Goal: Communication & Community: Connect with others

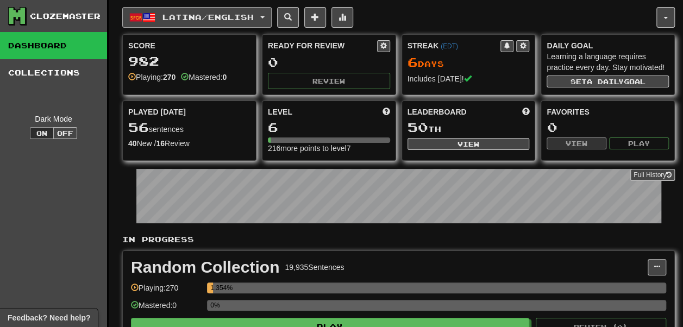
click at [222, 18] on span "Latina / English" at bounding box center [208, 17] width 91 height 9
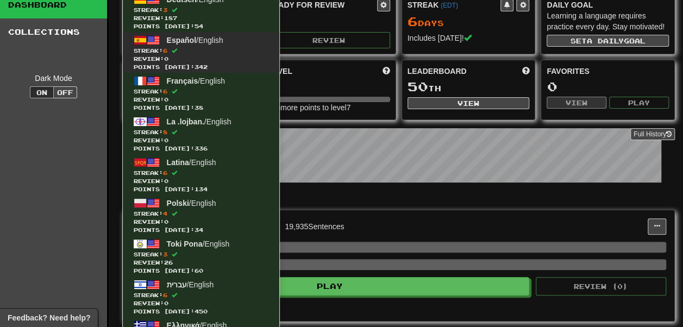
scroll to position [27, 0]
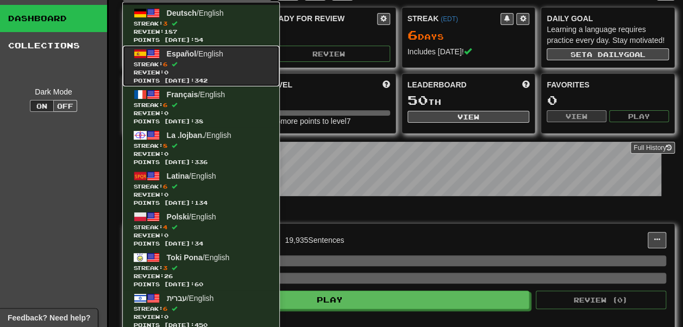
click at [166, 49] on link "Español / English Streak: 6 Review: 0 Points today: 342" at bounding box center [201, 66] width 157 height 41
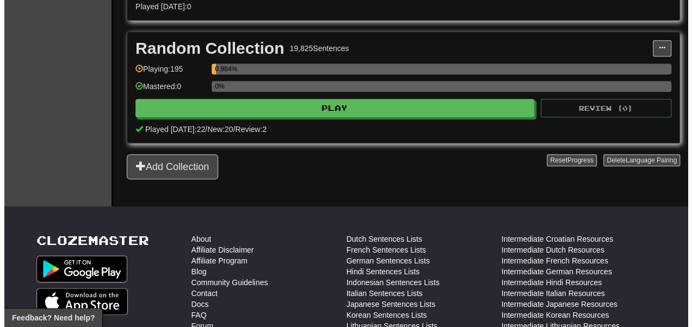
scroll to position [588, 0]
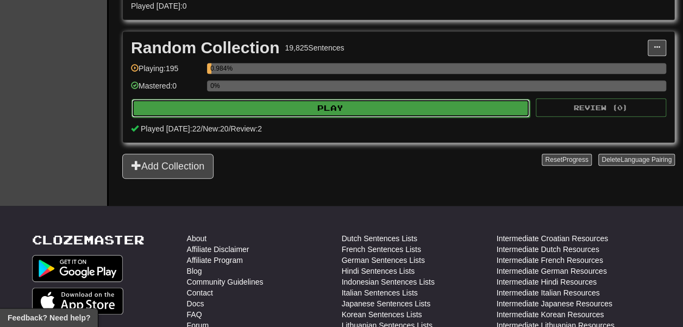
click at [227, 117] on button "Play" at bounding box center [331, 108] width 399 height 18
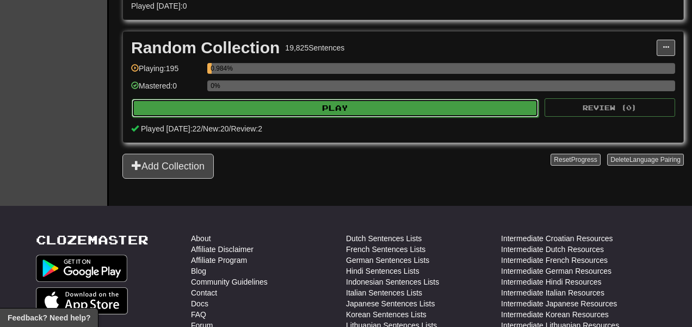
select select "**"
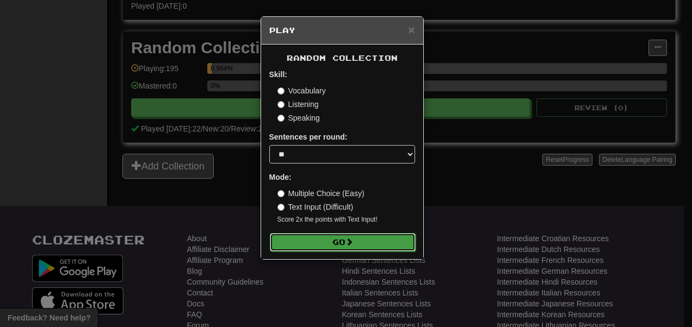
click at [314, 250] on button "Go" at bounding box center [343, 242] width 146 height 18
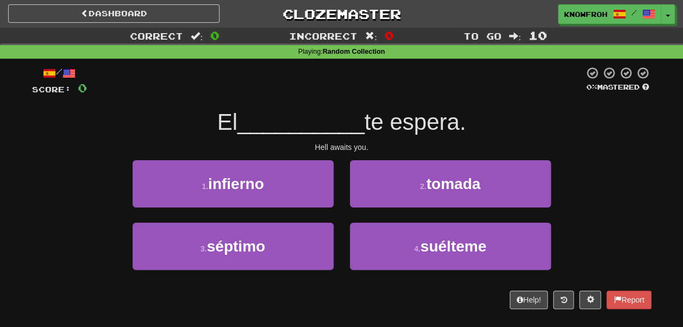
scroll to position [23, 0]
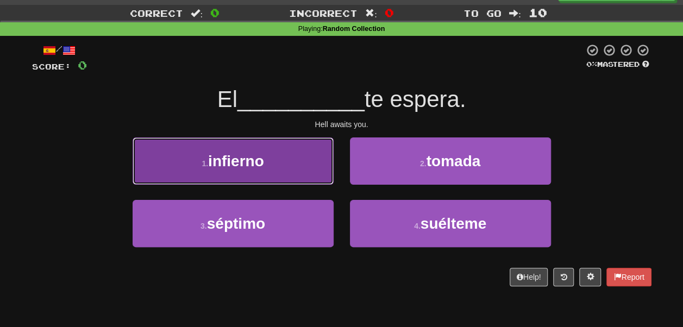
click at [278, 152] on button "1 . infierno" at bounding box center [233, 161] width 201 height 47
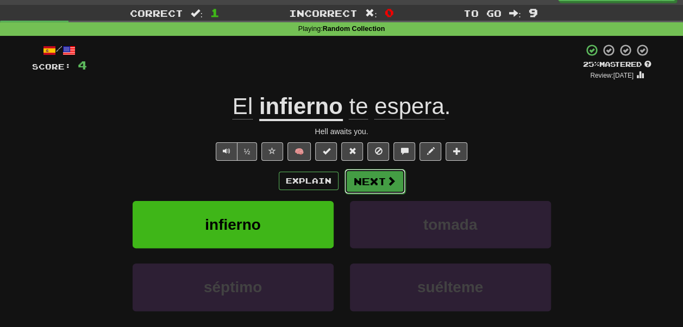
click at [382, 189] on button "Next" at bounding box center [375, 181] width 61 height 25
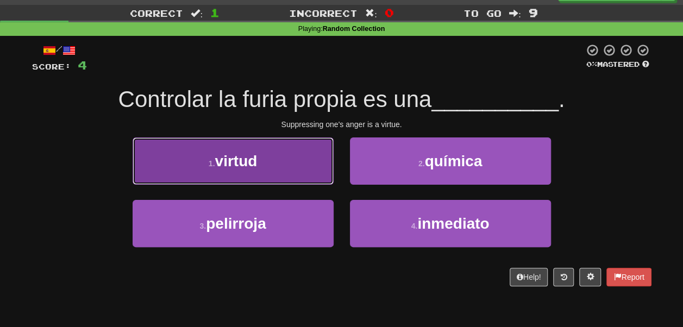
click at [257, 164] on span "virtud" at bounding box center [236, 161] width 42 height 17
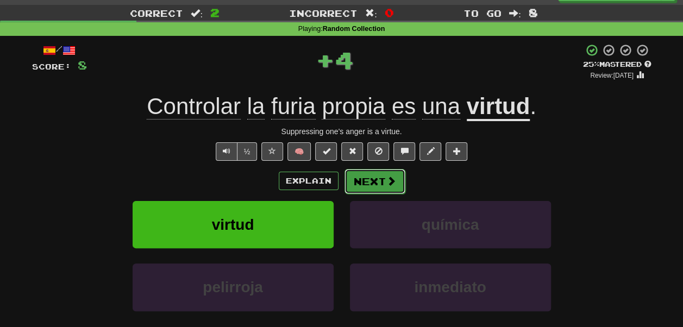
click at [363, 178] on button "Next" at bounding box center [375, 181] width 61 height 25
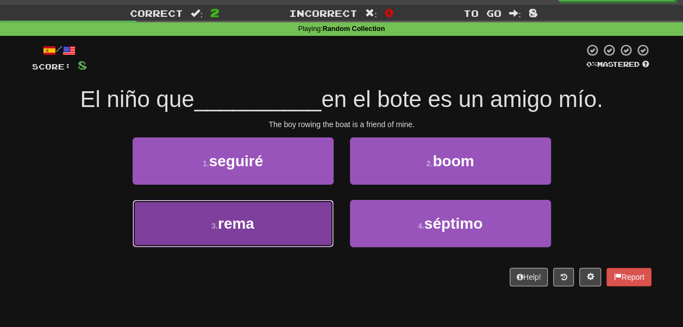
click at [321, 215] on button "3 . rema" at bounding box center [233, 223] width 201 height 47
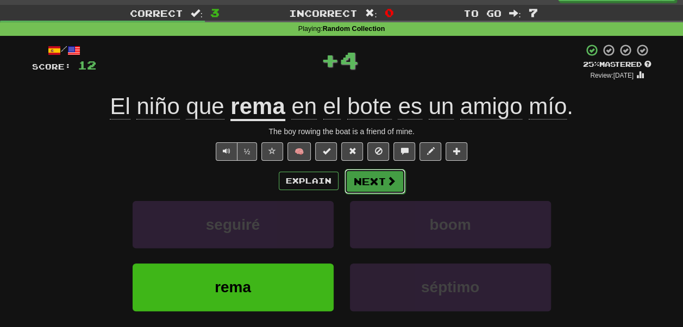
click at [377, 183] on button "Next" at bounding box center [375, 181] width 61 height 25
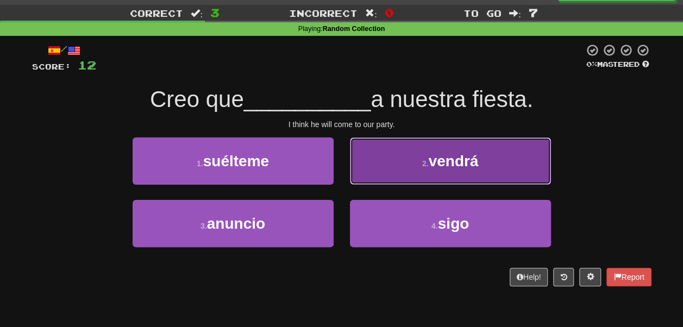
click at [363, 163] on button "2 . vendrá" at bounding box center [450, 161] width 201 height 47
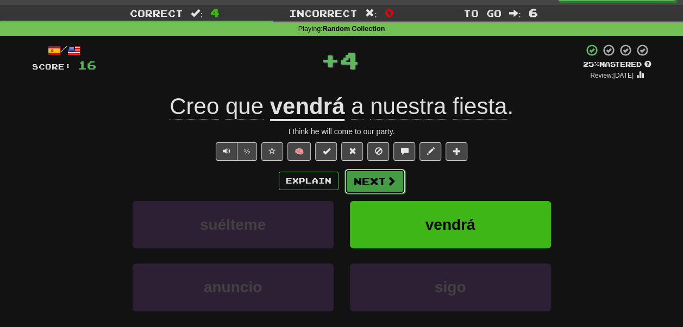
click at [368, 189] on button "Next" at bounding box center [375, 181] width 61 height 25
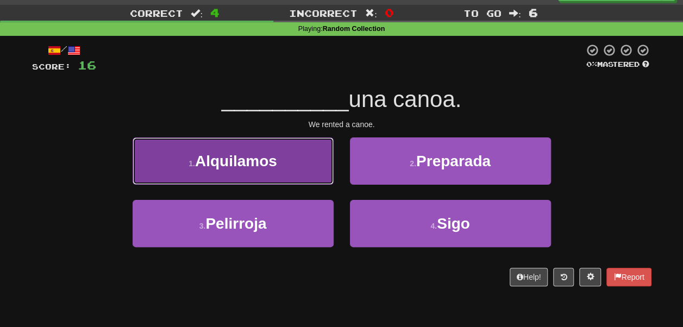
click at [306, 178] on button "1 . Alquilamos" at bounding box center [233, 161] width 201 height 47
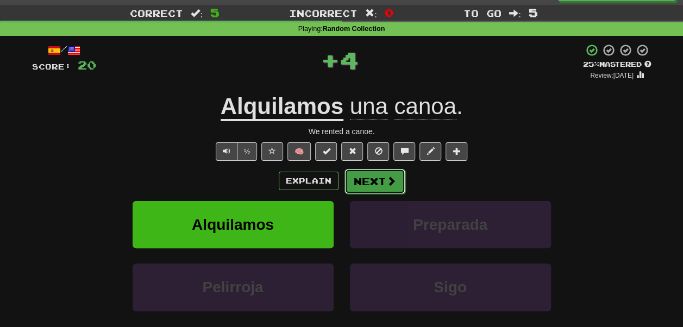
click at [375, 180] on button "Next" at bounding box center [375, 181] width 61 height 25
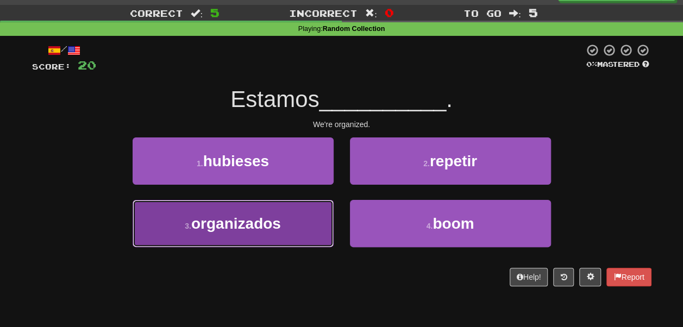
click at [314, 216] on button "3 . organizados" at bounding box center [233, 223] width 201 height 47
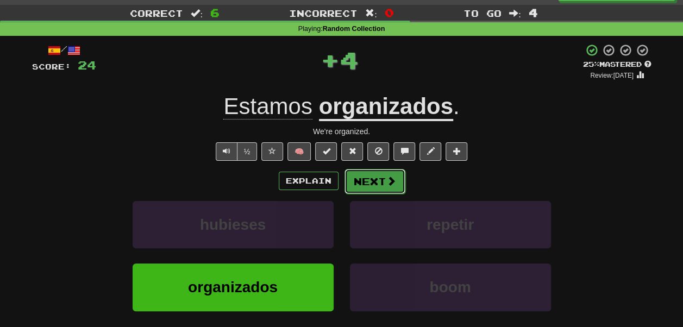
click at [368, 185] on button "Next" at bounding box center [375, 181] width 61 height 25
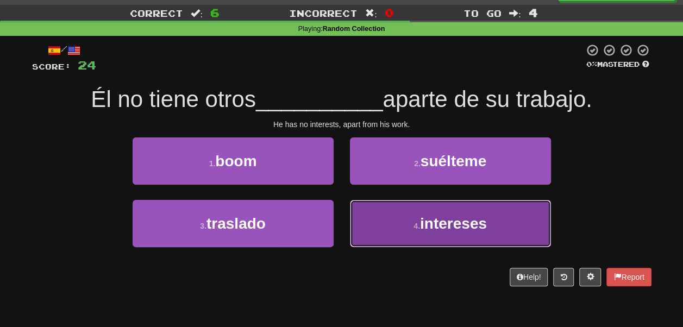
click at [368, 220] on button "4 . intereses" at bounding box center [450, 223] width 201 height 47
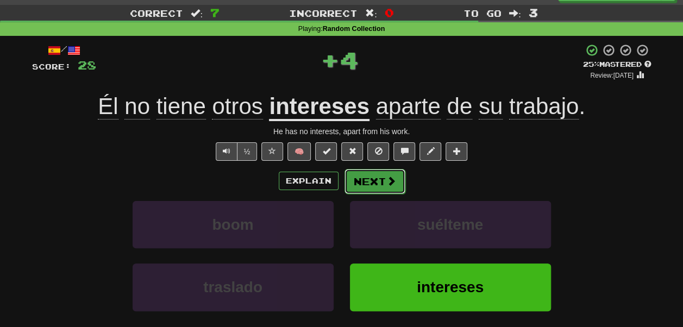
click at [360, 183] on button "Next" at bounding box center [375, 181] width 61 height 25
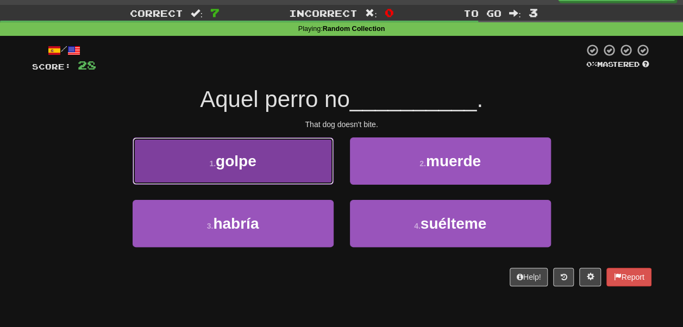
click at [300, 163] on button "1 . golpe" at bounding box center [233, 161] width 201 height 47
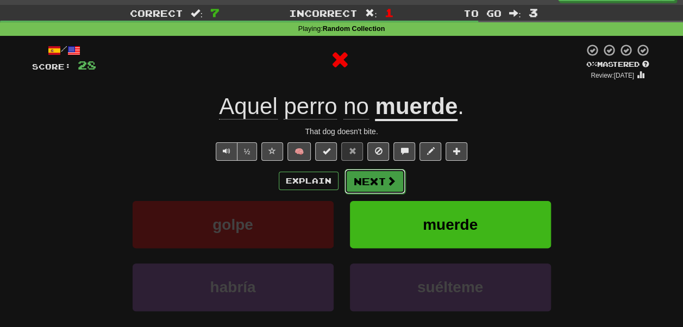
click at [377, 186] on button "Next" at bounding box center [375, 181] width 61 height 25
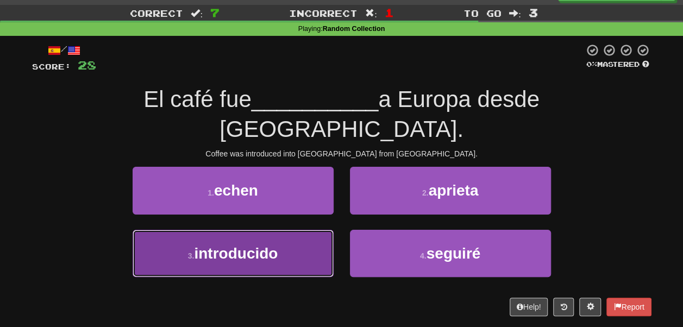
click at [293, 231] on button "3 . introducido" at bounding box center [233, 253] width 201 height 47
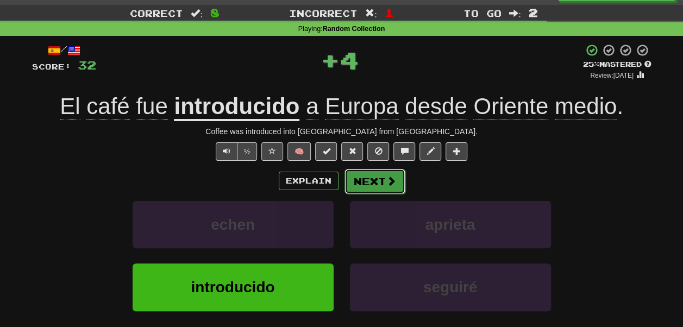
click at [360, 182] on button "Next" at bounding box center [375, 181] width 61 height 25
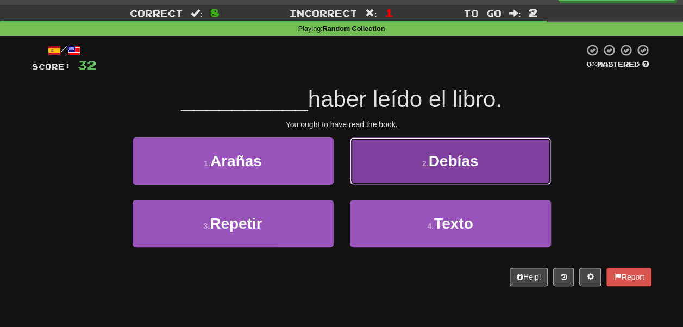
click at [360, 181] on button "2 . Debías" at bounding box center [450, 161] width 201 height 47
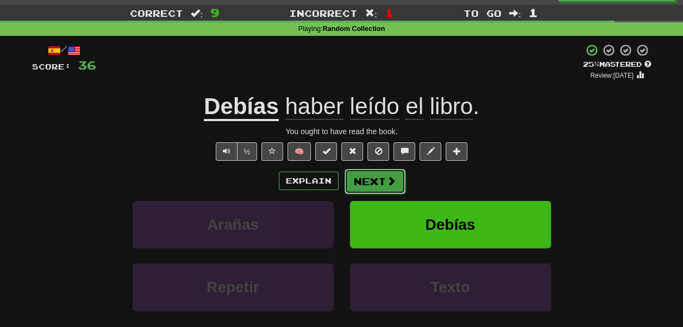
click at [360, 182] on button "Next" at bounding box center [375, 181] width 61 height 25
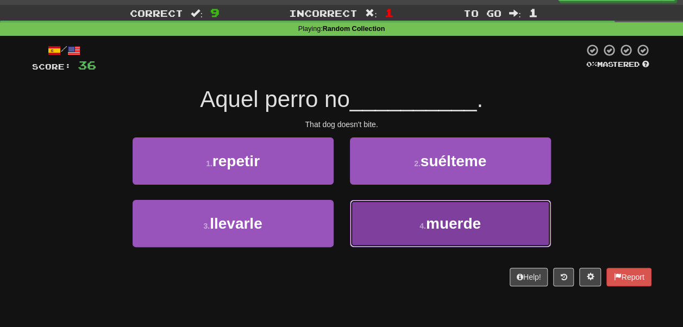
click at [378, 211] on button "4 . muerde" at bounding box center [450, 223] width 201 height 47
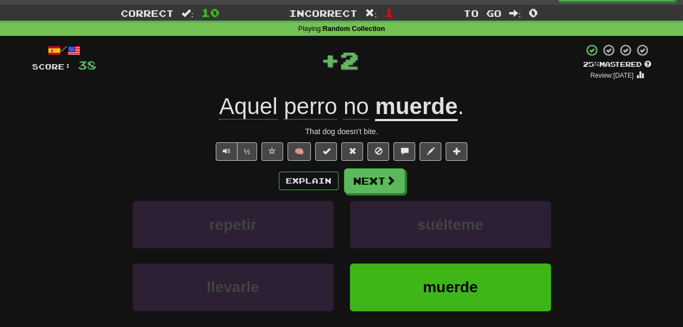
click at [361, 163] on div "/ Score: 38 + 2 25 % Mastered Review: 2025-10-20 Aquel perro no muerde . That d…" at bounding box center [342, 213] width 620 height 341
click at [366, 179] on button "Next" at bounding box center [375, 181] width 61 height 25
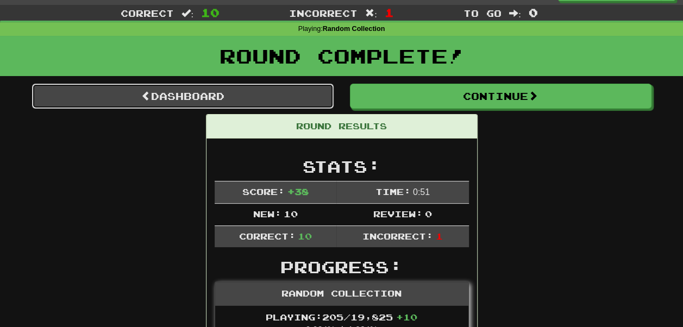
click at [268, 97] on link "Dashboard" at bounding box center [183, 96] width 302 height 25
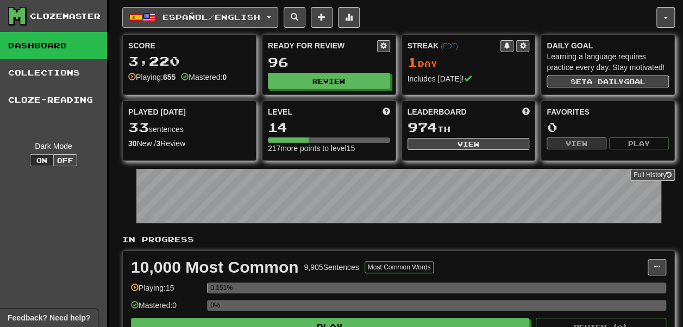
click at [222, 23] on button "Español / English" at bounding box center [200, 17] width 156 height 21
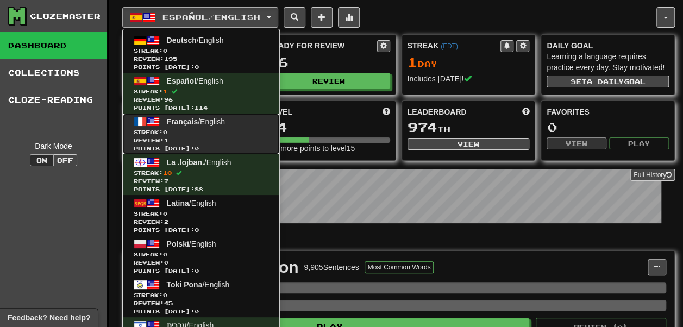
click at [199, 126] on link "Français / English Streak: 0 Review: 1 Points today: 0" at bounding box center [201, 134] width 157 height 41
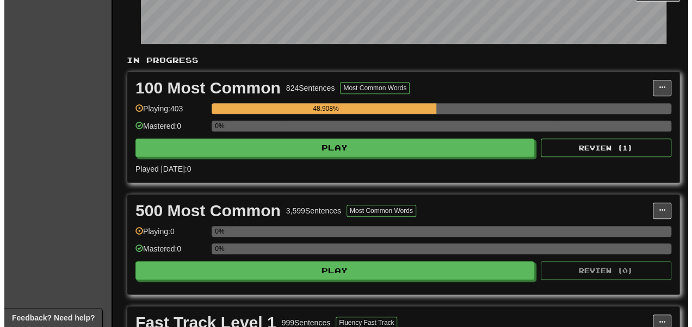
scroll to position [181, 0]
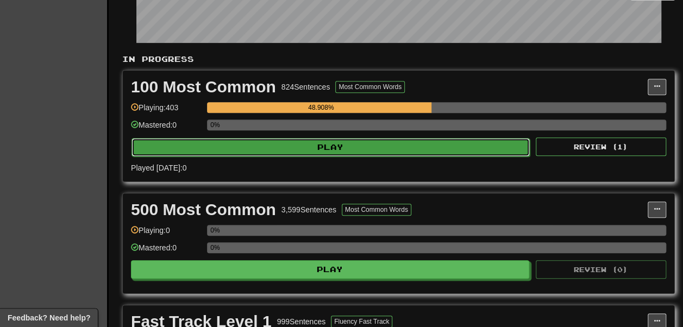
click at [256, 157] on button "Play" at bounding box center [331, 147] width 399 height 18
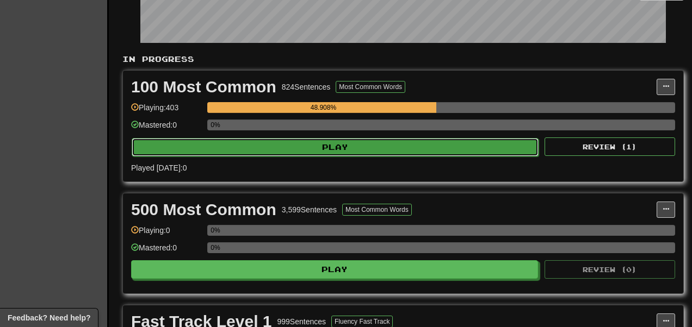
select select "**"
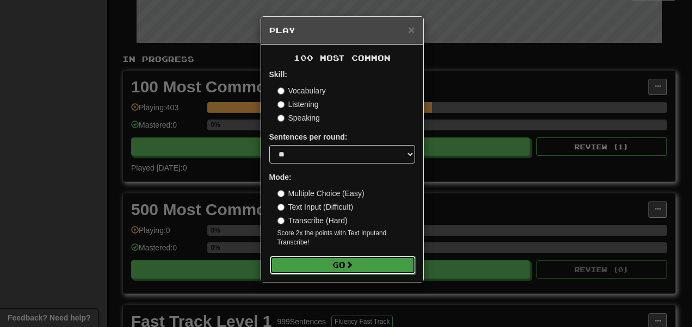
click at [316, 269] on button "Go" at bounding box center [343, 265] width 146 height 18
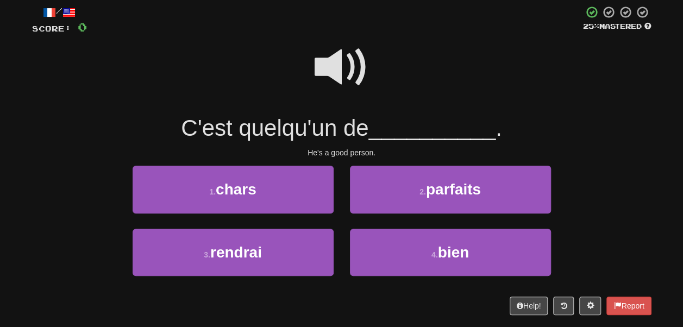
scroll to position [67, 0]
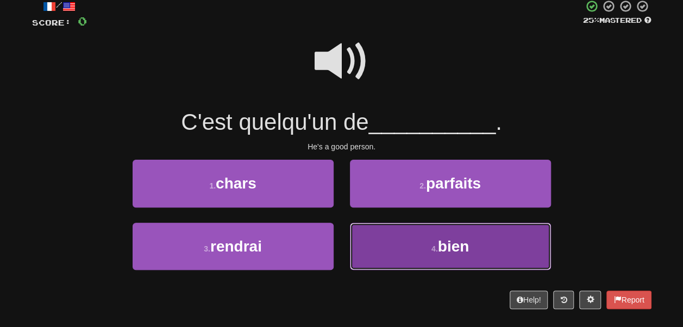
click at [371, 246] on button "4 . bien" at bounding box center [450, 246] width 201 height 47
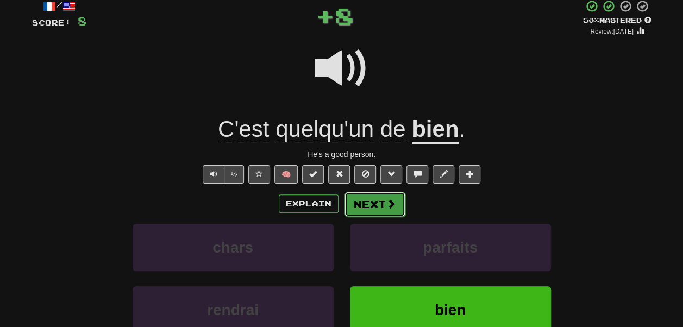
click at [375, 209] on button "Next" at bounding box center [375, 204] width 61 height 25
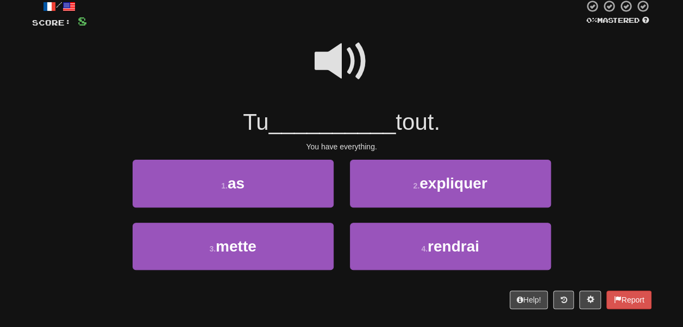
scroll to position [79, 0]
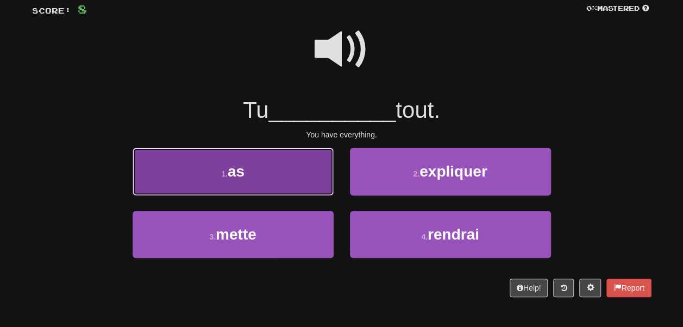
click at [312, 171] on button "1 . as" at bounding box center [233, 171] width 201 height 47
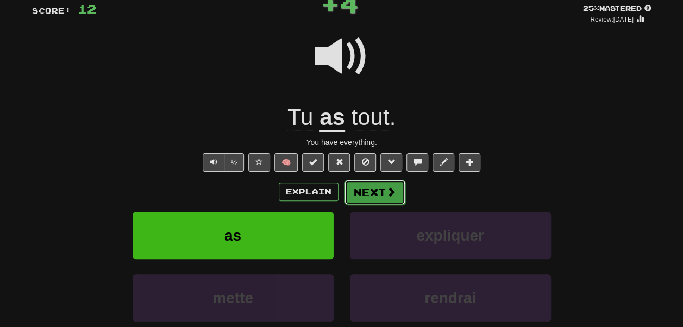
click at [377, 189] on button "Next" at bounding box center [375, 192] width 61 height 25
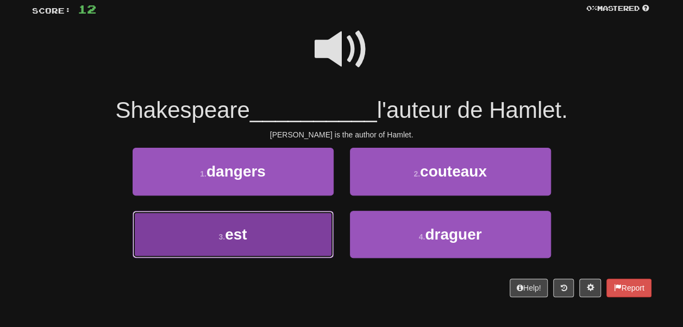
click at [293, 232] on button "3 . est" at bounding box center [233, 234] width 201 height 47
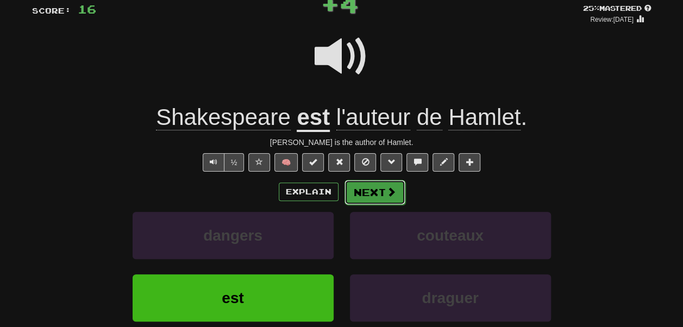
click at [368, 188] on button "Next" at bounding box center [375, 192] width 61 height 25
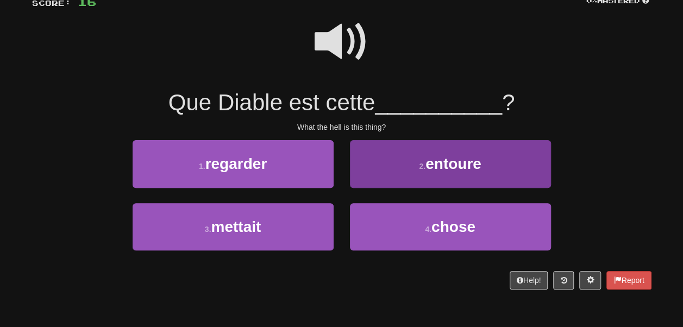
scroll to position [88, 0]
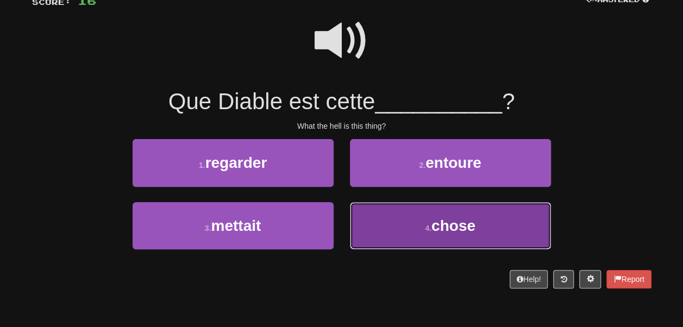
click at [368, 223] on button "4 . chose" at bounding box center [450, 225] width 201 height 47
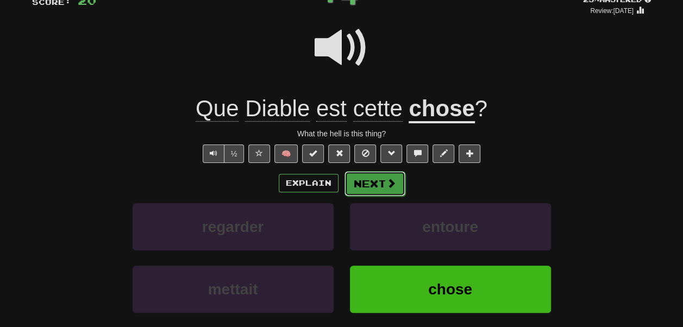
click at [377, 184] on button "Next" at bounding box center [375, 183] width 61 height 25
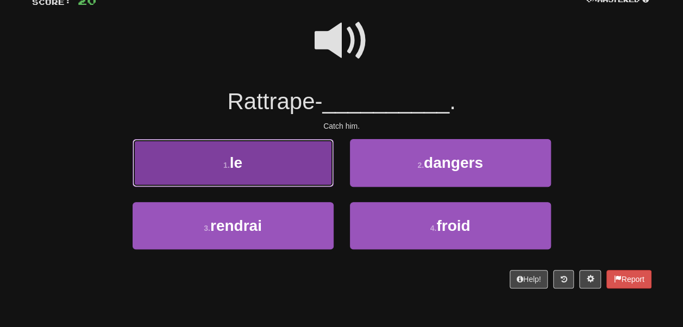
click at [306, 181] on button "1 . le" at bounding box center [233, 162] width 201 height 47
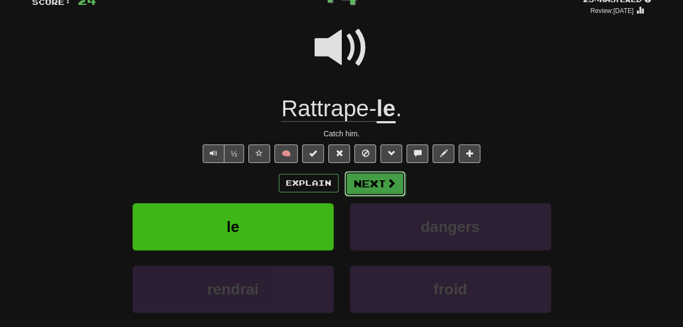
click at [360, 184] on button "Next" at bounding box center [375, 183] width 61 height 25
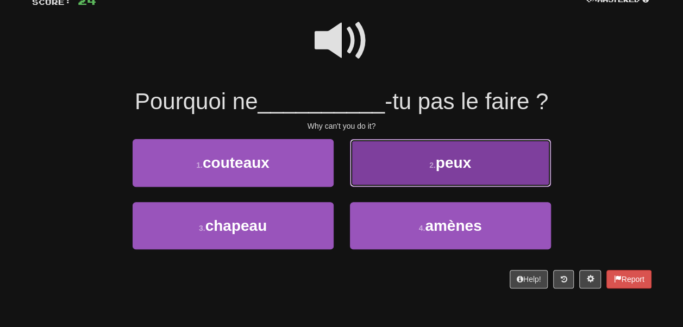
click at [388, 161] on button "2 . peux" at bounding box center [450, 162] width 201 height 47
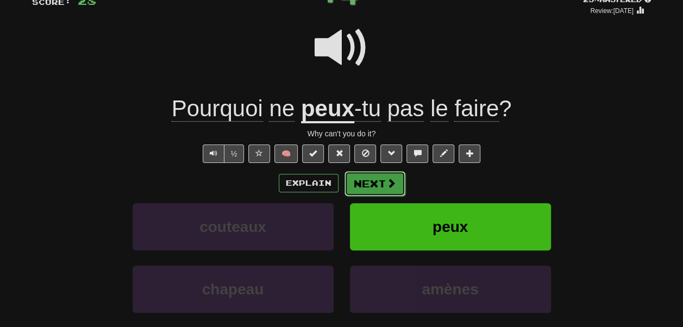
click at [387, 183] on span at bounding box center [392, 183] width 10 height 10
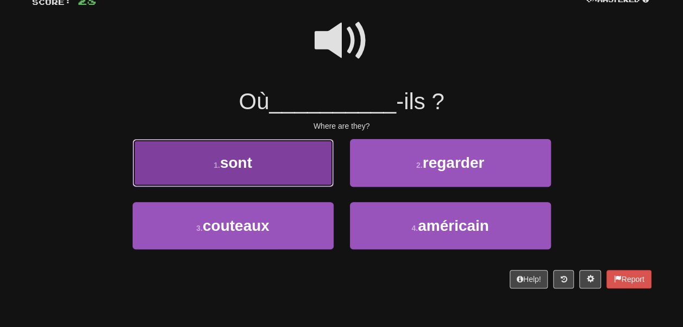
click at [283, 181] on button "1 . sont" at bounding box center [233, 162] width 201 height 47
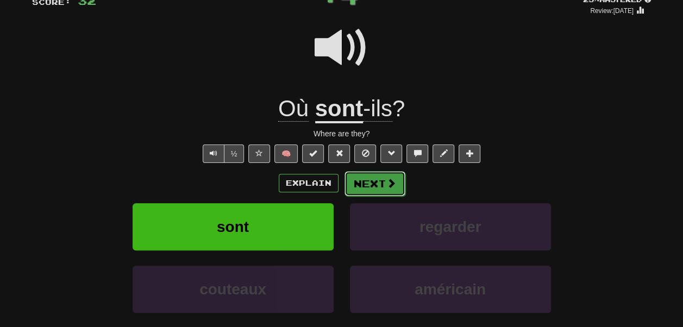
click at [360, 182] on button "Next" at bounding box center [375, 183] width 61 height 25
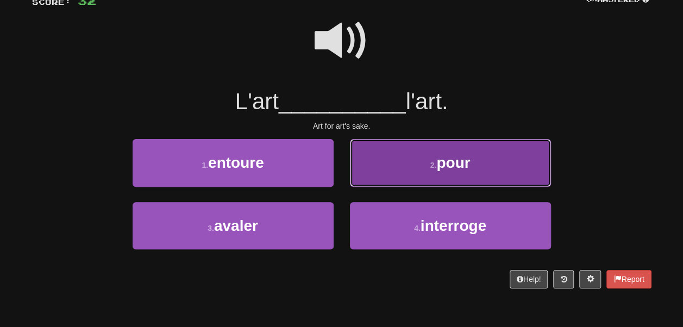
click at [373, 173] on button "2 . pour" at bounding box center [450, 162] width 201 height 47
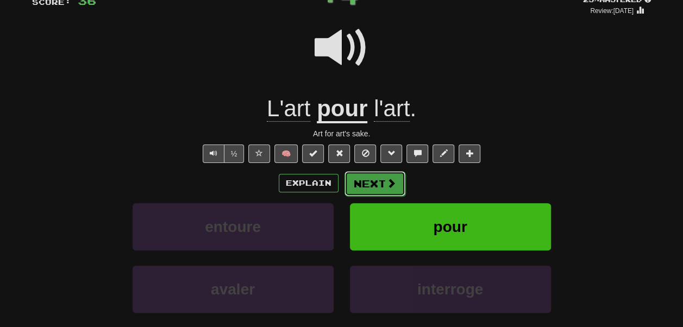
click at [370, 183] on button "Next" at bounding box center [375, 183] width 61 height 25
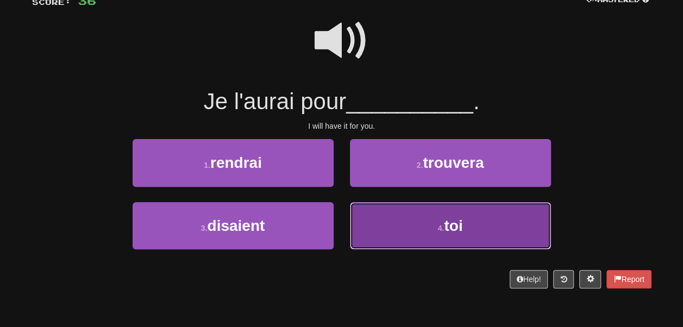
click at [391, 215] on button "4 . toi" at bounding box center [450, 225] width 201 height 47
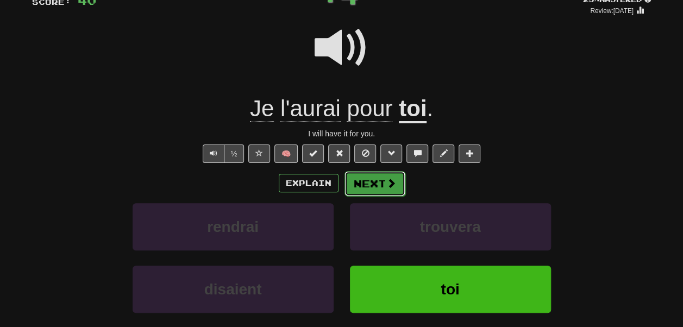
click at [377, 180] on button "Next" at bounding box center [375, 183] width 61 height 25
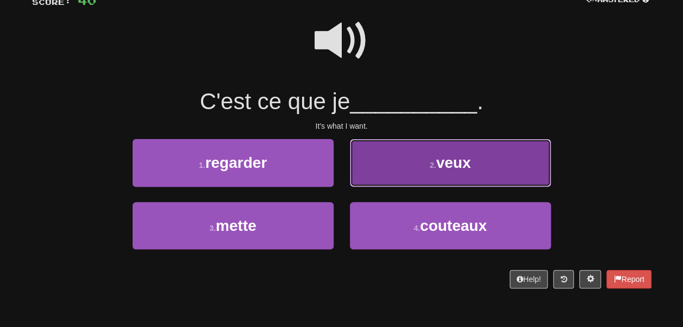
click at [366, 181] on button "2 . veux" at bounding box center [450, 162] width 201 height 47
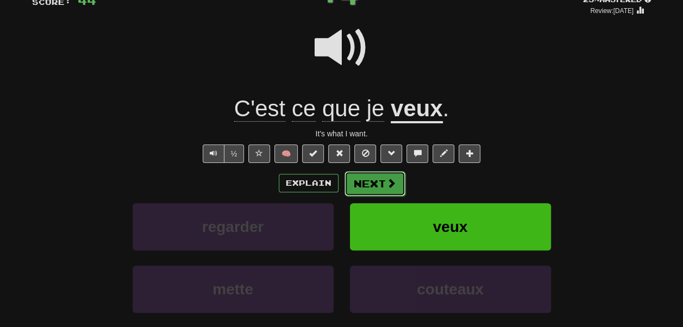
click at [370, 192] on button "Next" at bounding box center [375, 183] width 61 height 25
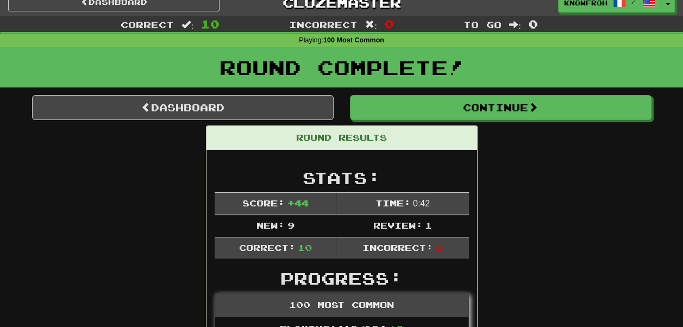
scroll to position [0, 0]
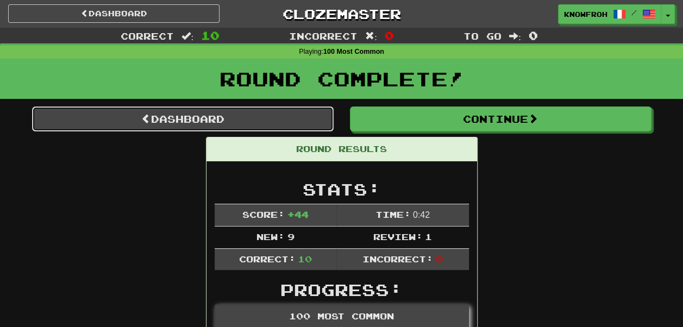
click at [291, 115] on link "Dashboard" at bounding box center [183, 119] width 302 height 25
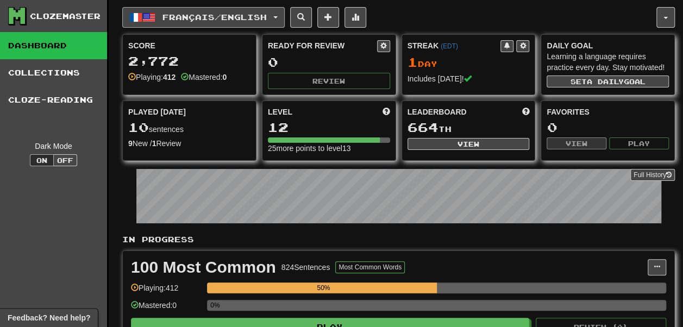
click at [237, 13] on span "Français / English" at bounding box center [215, 17] width 104 height 9
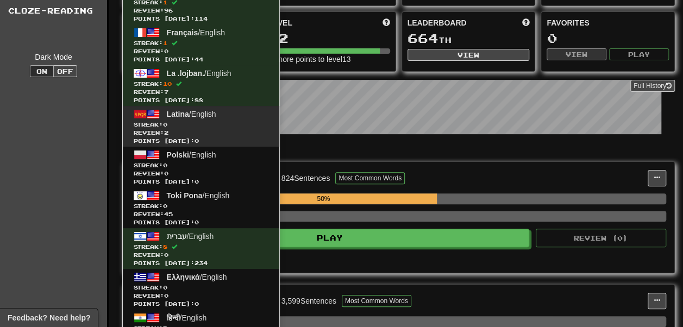
scroll to position [90, 0]
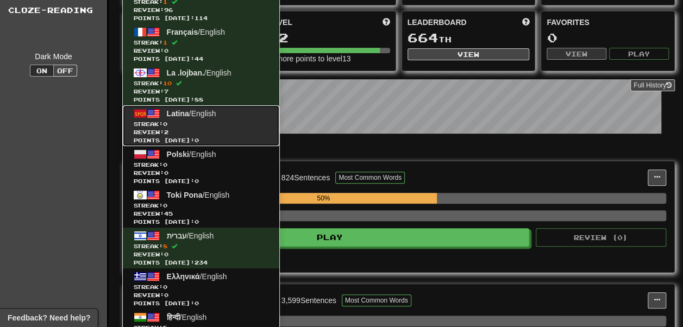
click at [215, 119] on link "Latina / English Streak: 0 Review: 2 Points today: 0" at bounding box center [201, 125] width 157 height 41
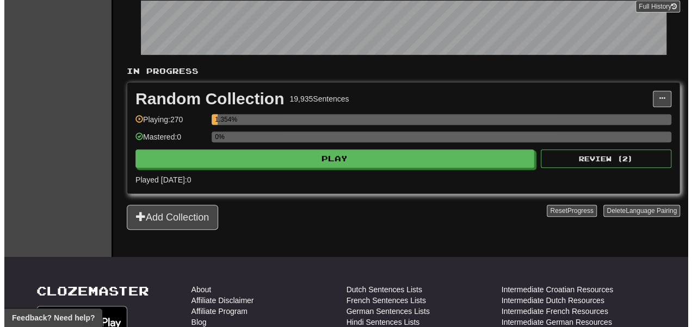
scroll to position [171, 0]
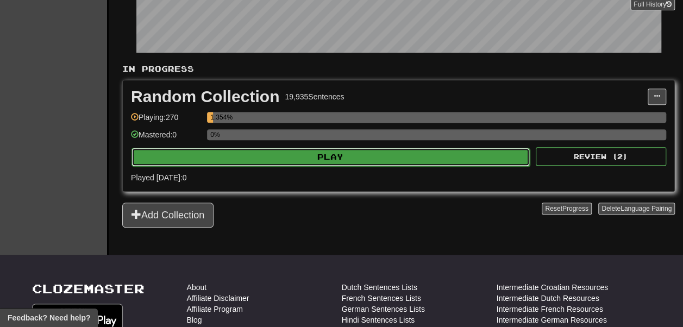
click at [253, 166] on button "Play" at bounding box center [331, 157] width 399 height 18
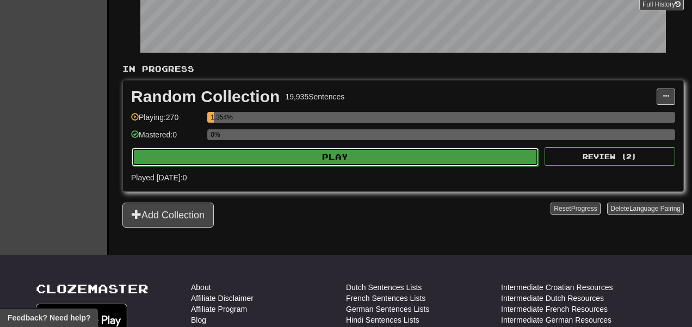
select select "**"
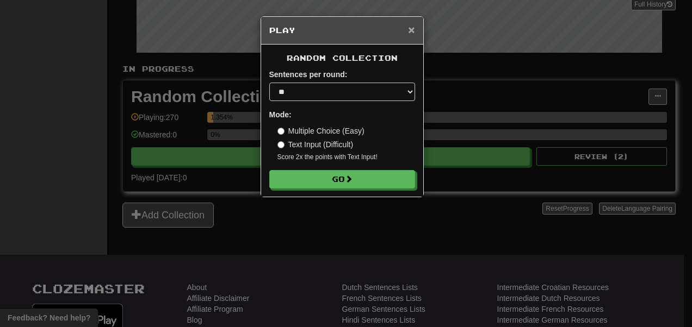
click at [408, 29] on span "×" at bounding box center [411, 29] width 7 height 13
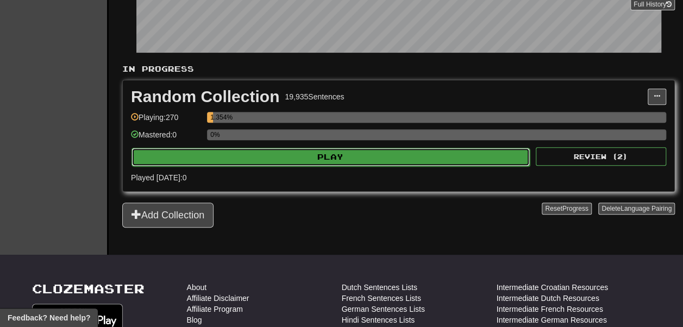
click at [263, 166] on button "Play" at bounding box center [331, 157] width 399 height 18
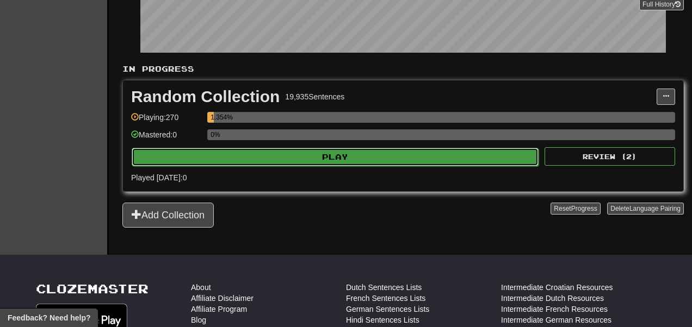
select select "**"
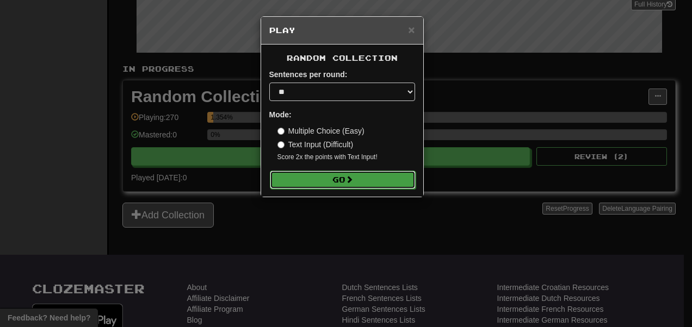
click at [319, 189] on button "Go" at bounding box center [343, 180] width 146 height 18
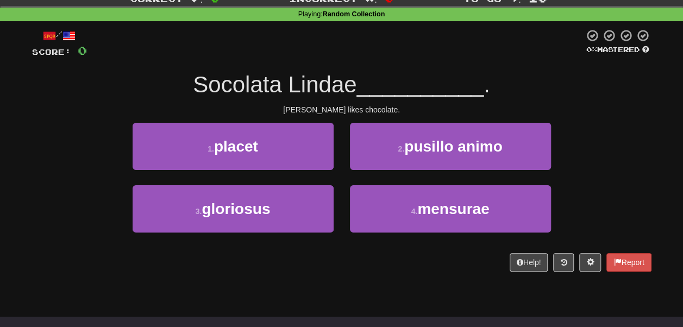
scroll to position [38, 0]
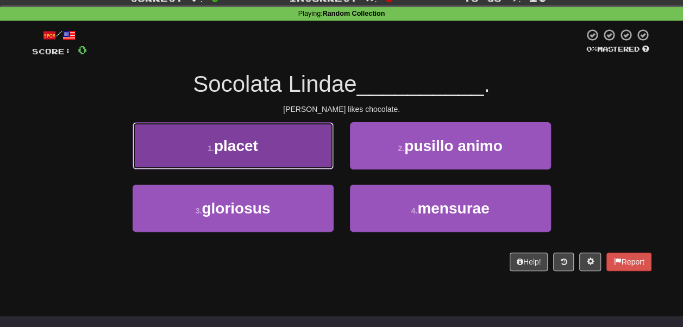
click at [300, 139] on button "1 . placet" at bounding box center [233, 145] width 201 height 47
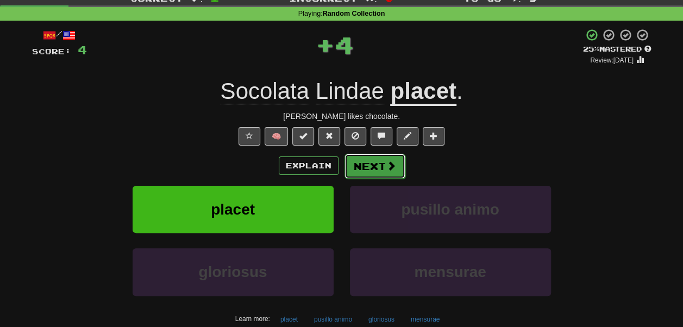
click at [367, 171] on button "Next" at bounding box center [375, 166] width 61 height 25
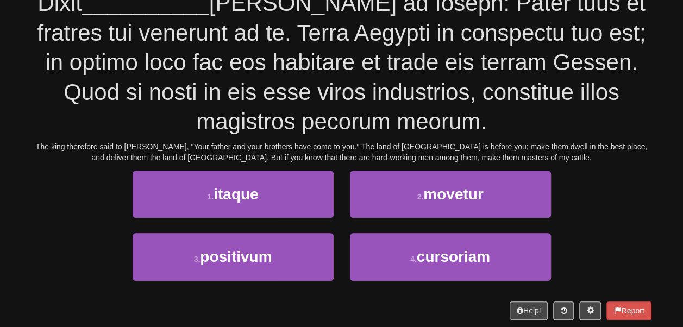
scroll to position [120, 0]
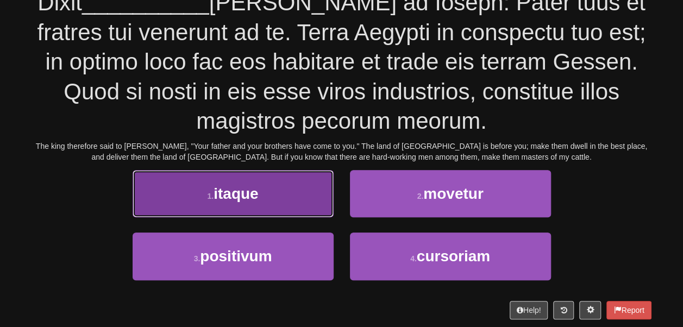
click at [294, 192] on button "1 . itaque" at bounding box center [233, 193] width 201 height 47
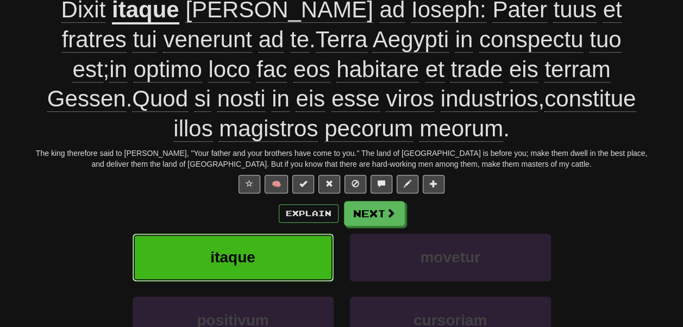
scroll to position [128, 0]
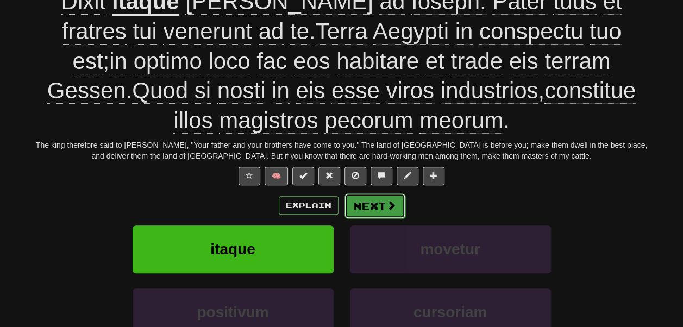
click at [383, 201] on button "Next" at bounding box center [375, 206] width 61 height 25
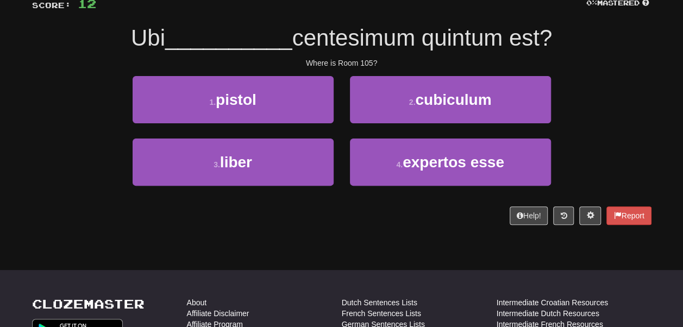
scroll to position [84, 0]
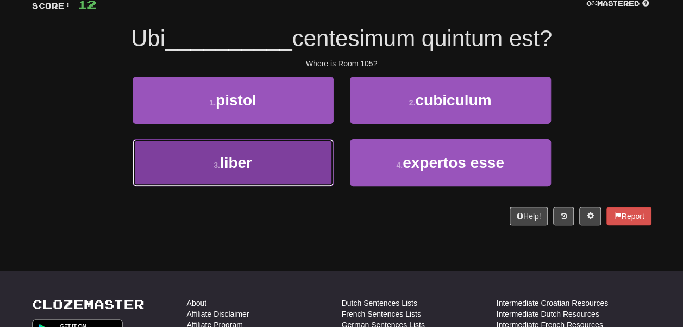
click at [308, 171] on button "3 . liber" at bounding box center [233, 162] width 201 height 47
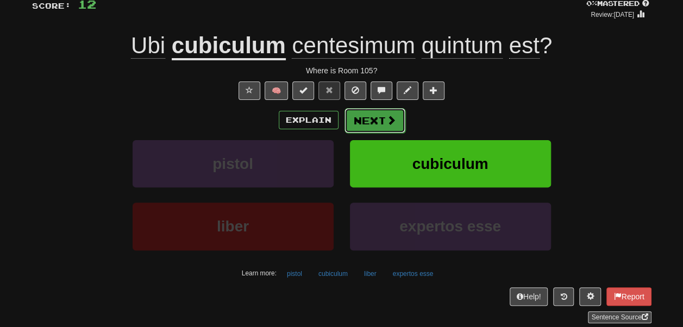
click at [376, 119] on button "Next" at bounding box center [375, 120] width 61 height 25
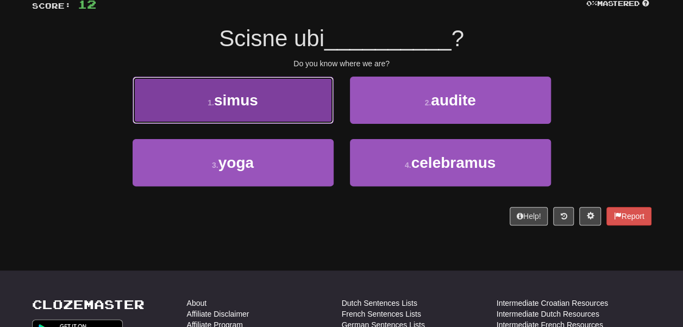
click at [312, 112] on button "1 . simus" at bounding box center [233, 100] width 201 height 47
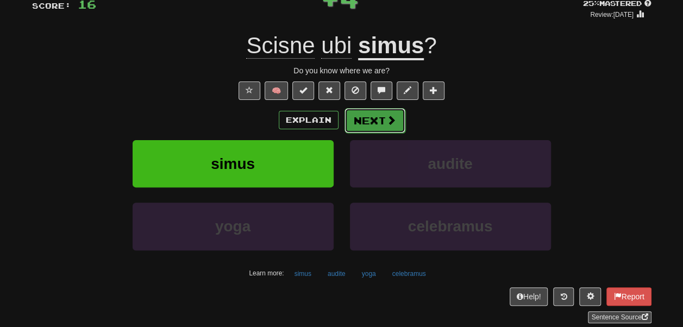
click at [375, 119] on button "Next" at bounding box center [375, 120] width 61 height 25
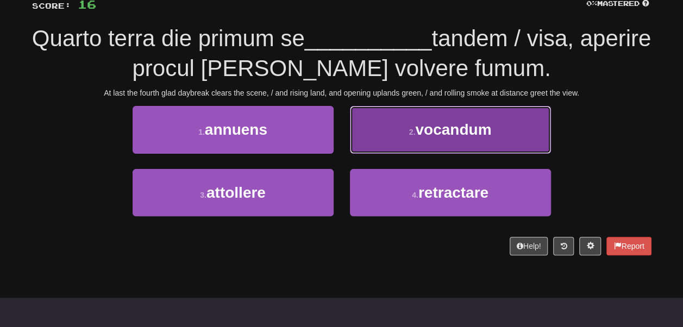
click at [375, 123] on button "2 . vocandum" at bounding box center [450, 129] width 201 height 47
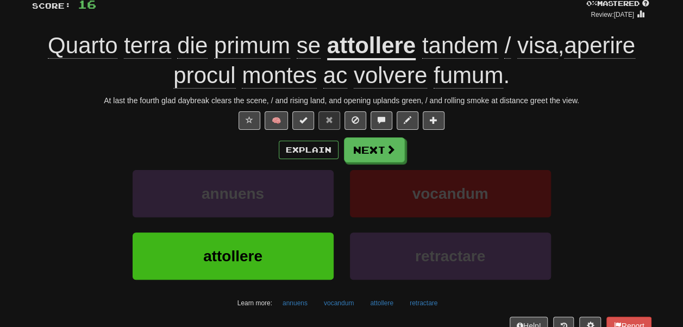
click at [395, 50] on u "attollere" at bounding box center [371, 47] width 89 height 28
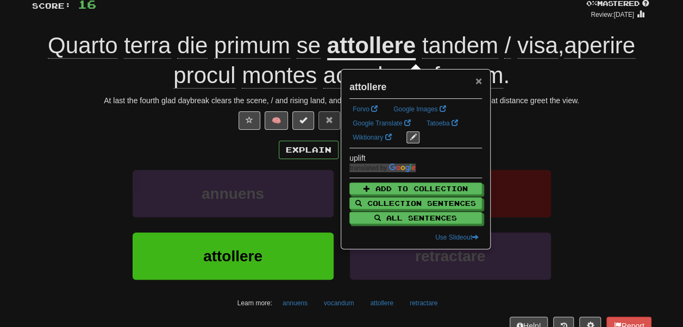
click at [480, 80] on span "×" at bounding box center [479, 80] width 7 height 13
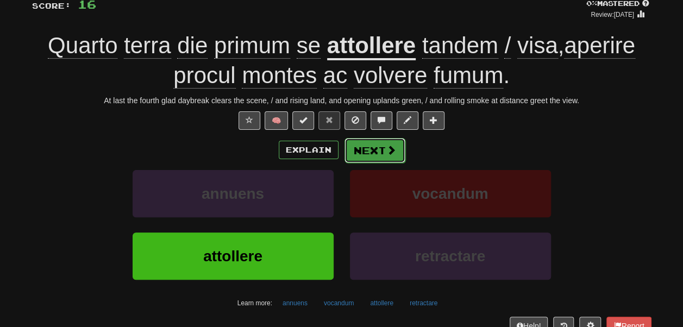
click at [376, 158] on button "Next" at bounding box center [375, 150] width 61 height 25
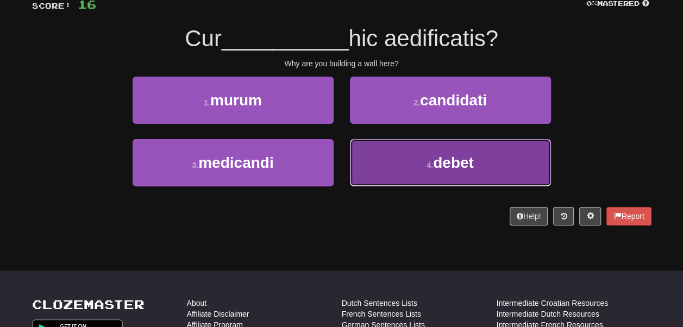
click at [358, 150] on button "4 . debet" at bounding box center [450, 162] width 201 height 47
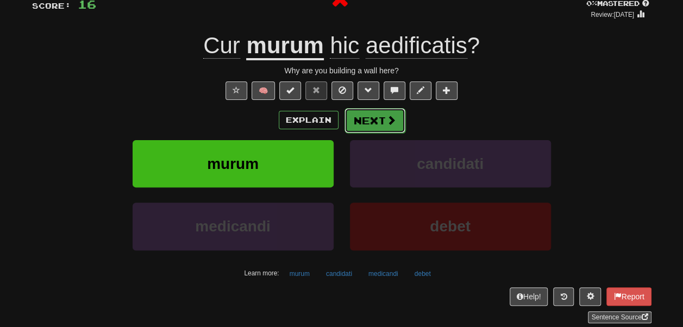
click at [369, 121] on button "Next" at bounding box center [375, 120] width 61 height 25
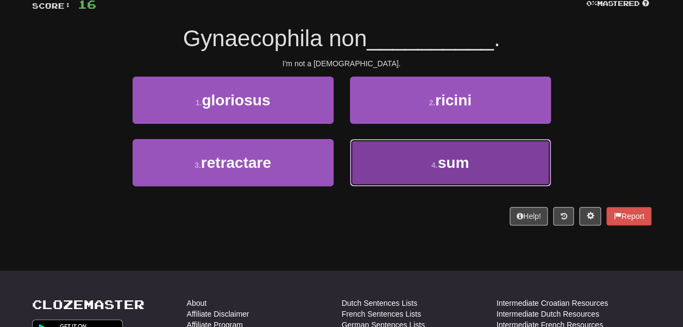
click at [380, 158] on button "4 . sum" at bounding box center [450, 162] width 201 height 47
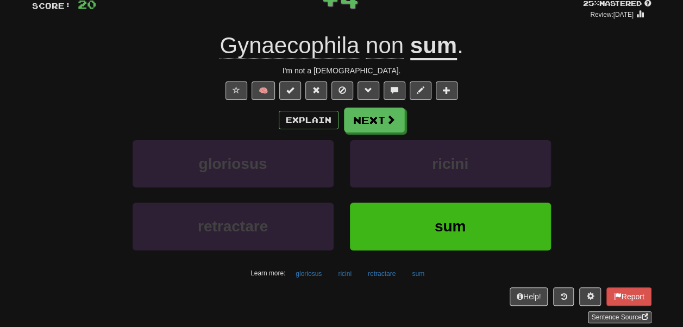
click at [269, 42] on span "Gynaecophila" at bounding box center [290, 46] width 140 height 26
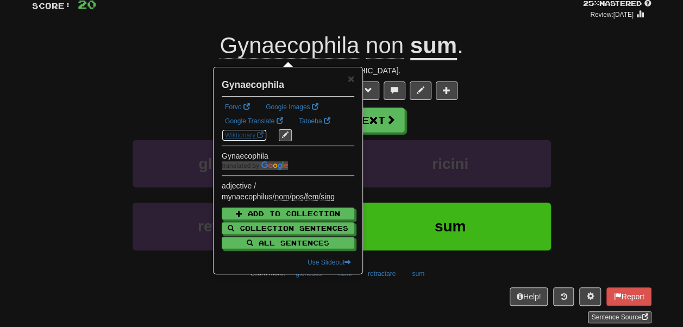
click at [267, 140] on link "Wiktionary" at bounding box center [244, 135] width 45 height 12
click at [268, 122] on link "Google Translate" at bounding box center [254, 121] width 65 height 12
click at [288, 23] on div "/ Score: 20 + 4 25 % Mastered Review: 2025-10-20 Gynaecophila non sum . I'm not…" at bounding box center [342, 153] width 620 height 341
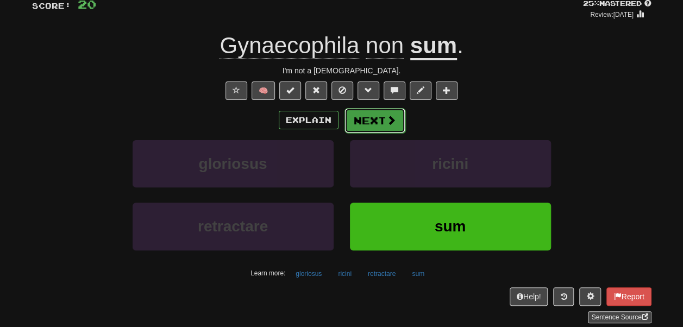
click at [363, 123] on button "Next" at bounding box center [375, 120] width 61 height 25
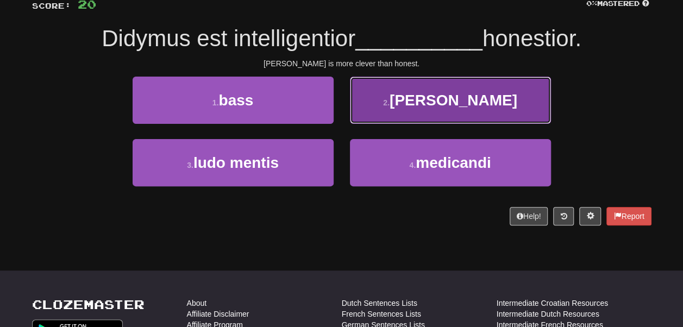
click at [365, 102] on button "2 . quam" at bounding box center [450, 100] width 201 height 47
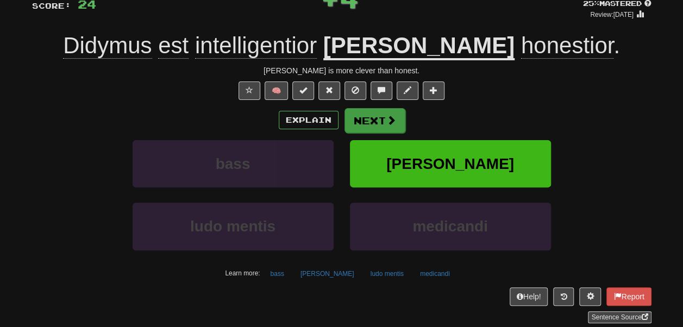
drag, startPoint x: 365, startPoint y: 102, endPoint x: 365, endPoint y: 116, distance: 14.1
click at [365, 116] on div "/ Score: 24 + 4 25 % Mastered Review: 2025-10-20 Didymus est intelligentior qua…" at bounding box center [342, 153] width 620 height 341
click at [365, 116] on button "Next" at bounding box center [375, 120] width 61 height 25
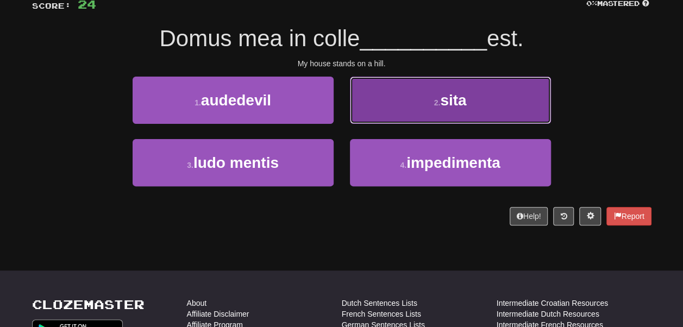
click at [374, 108] on button "2 . sita" at bounding box center [450, 100] width 201 height 47
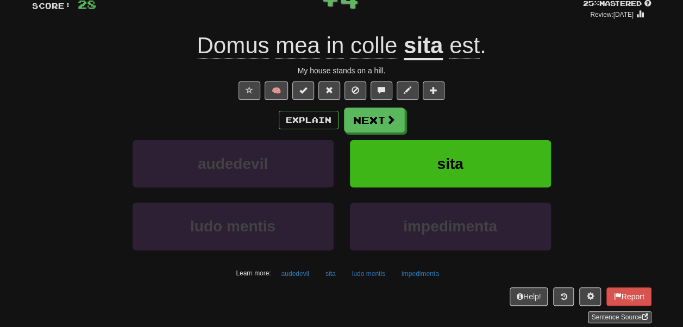
click at [420, 43] on u "sita" at bounding box center [423, 47] width 39 height 28
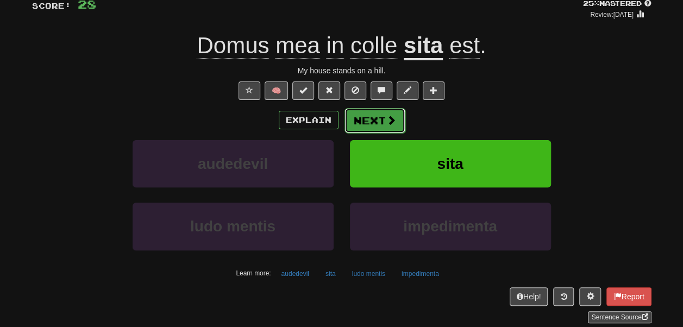
click at [376, 113] on button "Next" at bounding box center [375, 120] width 61 height 25
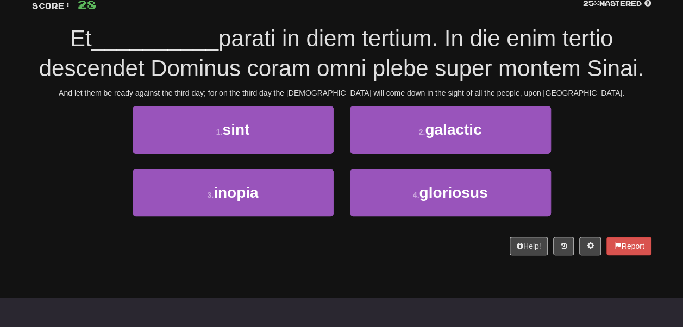
scroll to position [78, 0]
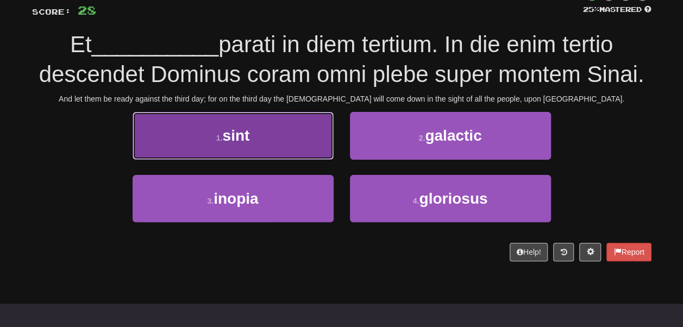
click at [285, 155] on button "1 . sint" at bounding box center [233, 135] width 201 height 47
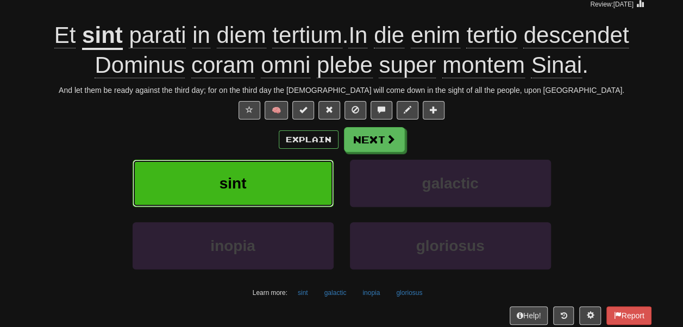
scroll to position [95, 0]
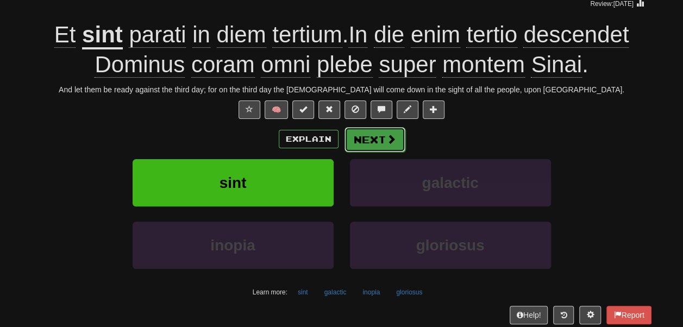
click at [368, 152] on button "Next" at bounding box center [375, 139] width 61 height 25
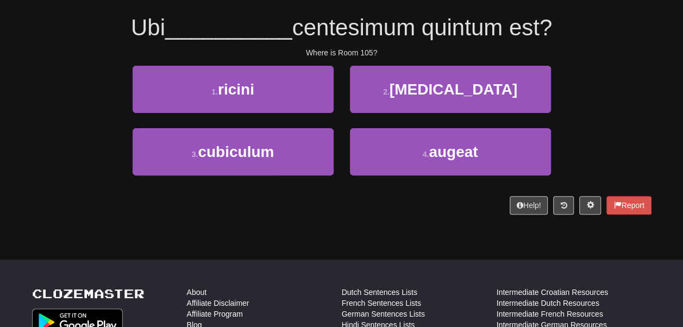
scroll to position [86, 0]
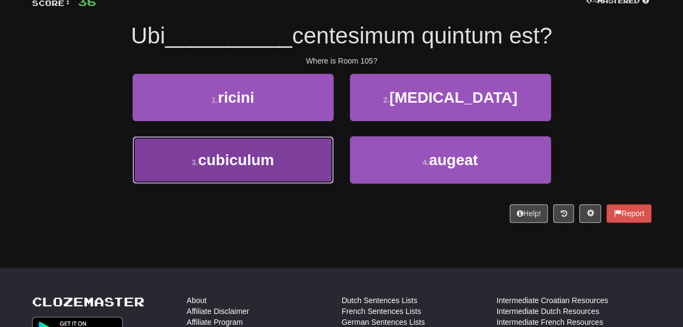
click at [271, 154] on span "cubiculum" at bounding box center [236, 160] width 76 height 17
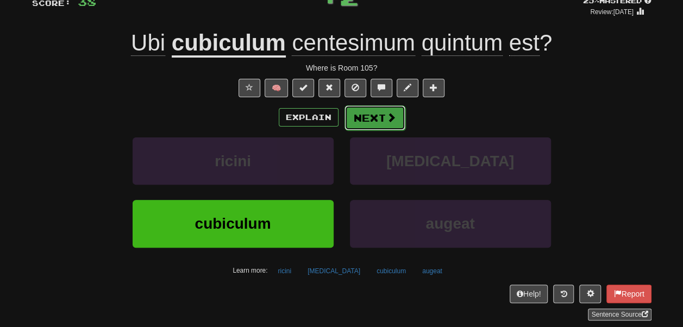
click at [380, 117] on button "Next" at bounding box center [375, 117] width 61 height 25
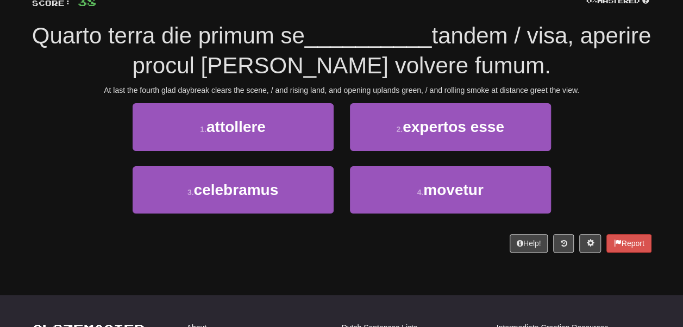
scroll to position [82, 0]
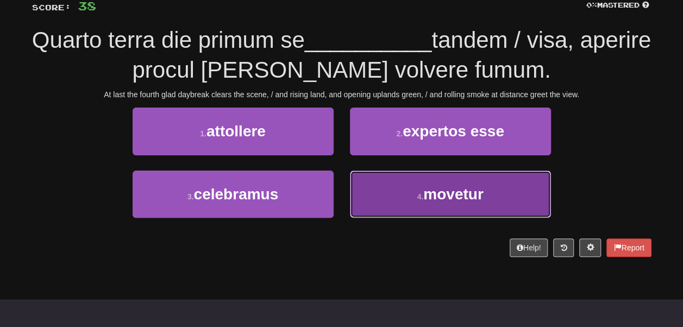
click at [366, 183] on button "4 . movetur" at bounding box center [450, 194] width 201 height 47
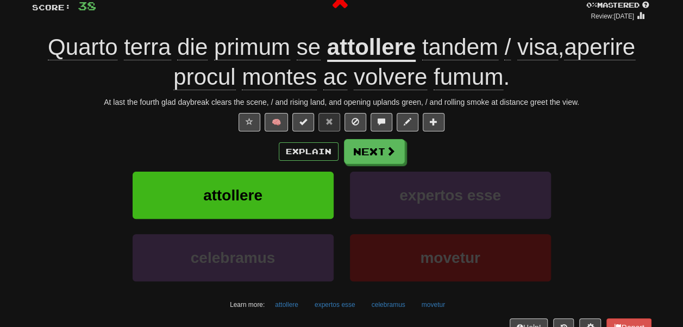
click at [399, 43] on u "attollere" at bounding box center [371, 48] width 89 height 28
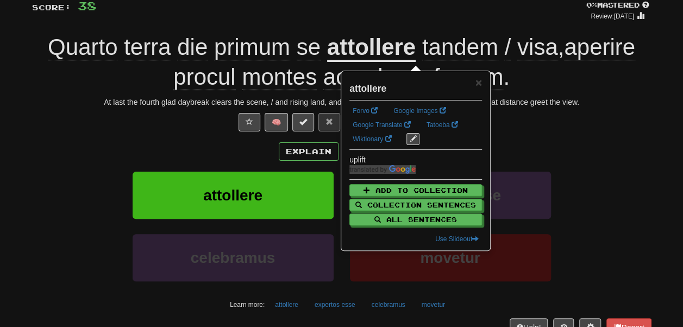
click at [531, 138] on div "/ Score: 38 0 % Mastered Review: 2025-10-05 Quarto terra die primum se attoller…" at bounding box center [342, 169] width 620 height 370
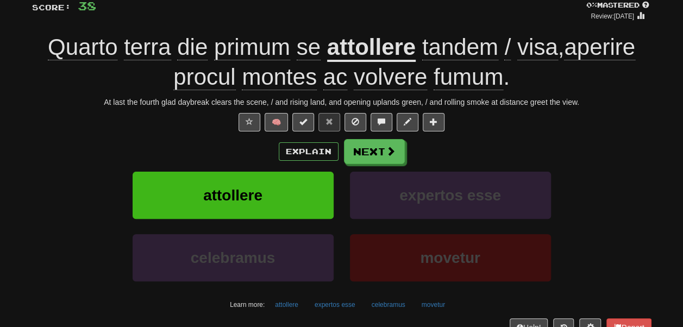
click at [290, 43] on span "primum" at bounding box center [252, 47] width 76 height 26
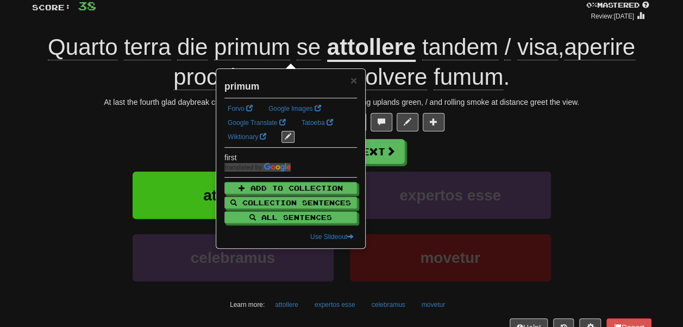
click at [293, 17] on div at bounding box center [340, 2] width 488 height 37
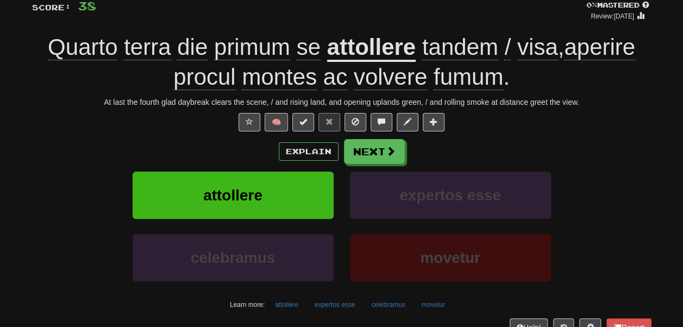
click at [166, 43] on span "terra" at bounding box center [147, 47] width 47 height 26
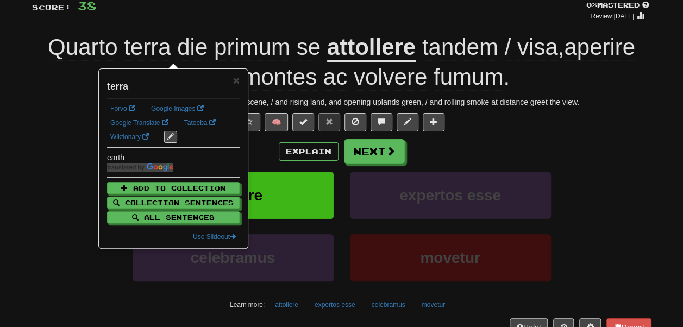
click at [0, 87] on div "Correct : 8 Incorrect : 4 To go : 2 Playing : Random Collection / Score: 38 0 %…" at bounding box center [341, 158] width 683 height 425
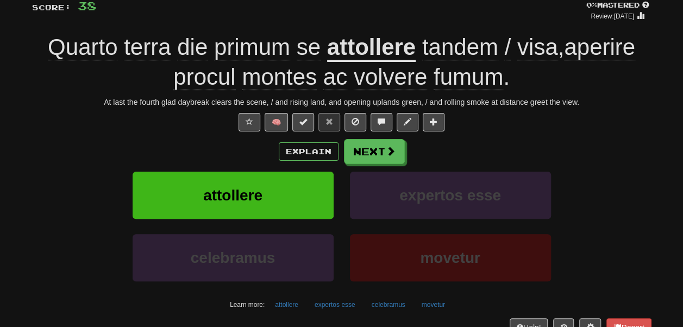
click at [73, 56] on span "Quarto" at bounding box center [83, 47] width 70 height 26
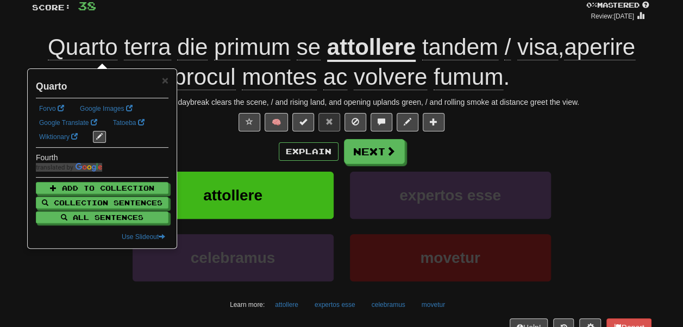
click at [37, 49] on div "Quarto terra die primum se attollere tandem / visa , aperire procul montes ac v…" at bounding box center [342, 62] width 620 height 59
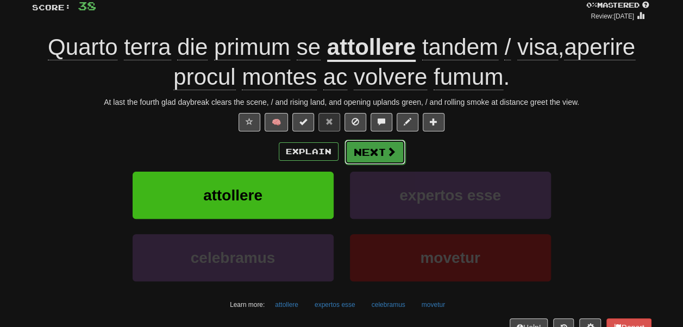
click at [376, 149] on button "Next" at bounding box center [375, 152] width 61 height 25
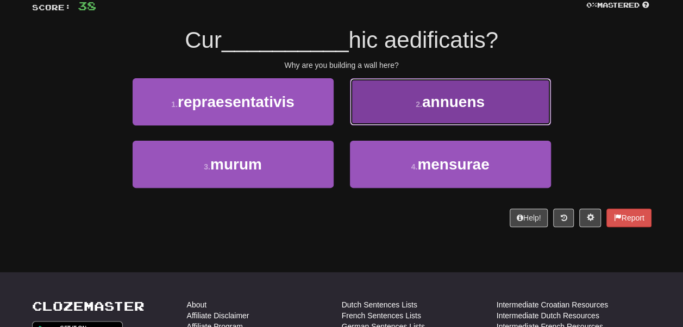
click at [380, 115] on button "2 . annuens" at bounding box center [450, 101] width 201 height 47
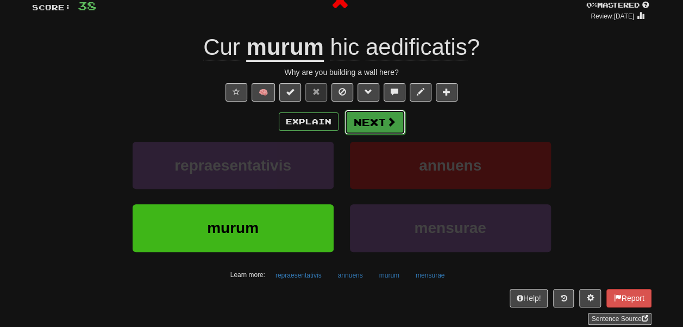
click at [369, 122] on button "Next" at bounding box center [375, 122] width 61 height 25
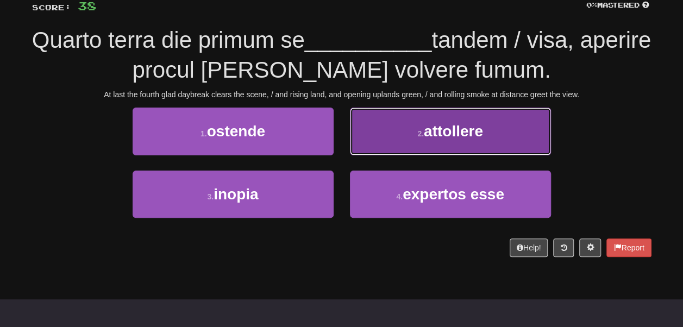
click at [380, 134] on button "2 . attollere" at bounding box center [450, 131] width 201 height 47
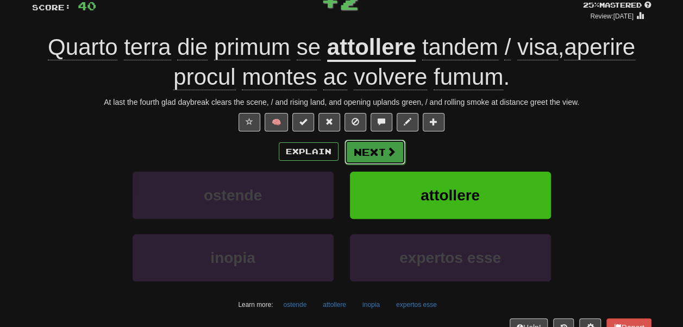
click at [379, 148] on button "Next" at bounding box center [375, 152] width 61 height 25
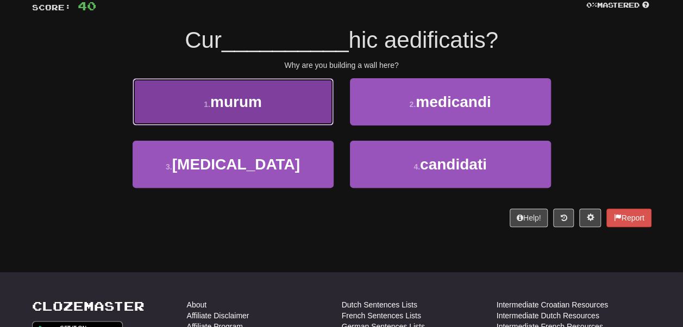
click at [314, 101] on button "1 . murum" at bounding box center [233, 101] width 201 height 47
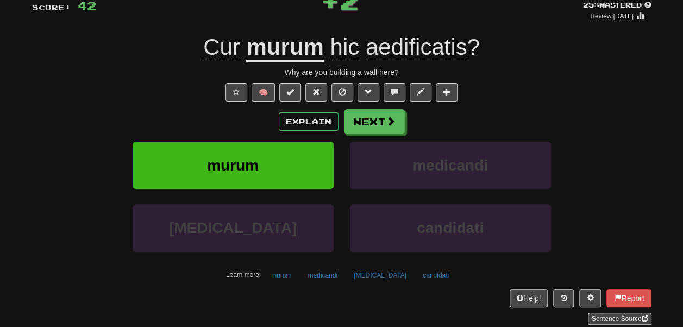
click at [288, 58] on u "murum" at bounding box center [284, 48] width 77 height 28
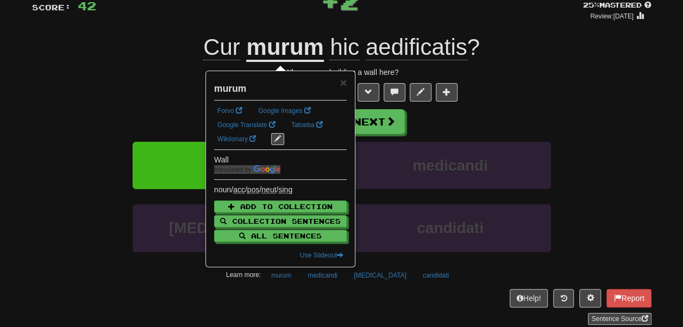
click at [270, 3] on div "+ 2" at bounding box center [339, 0] width 487 height 33
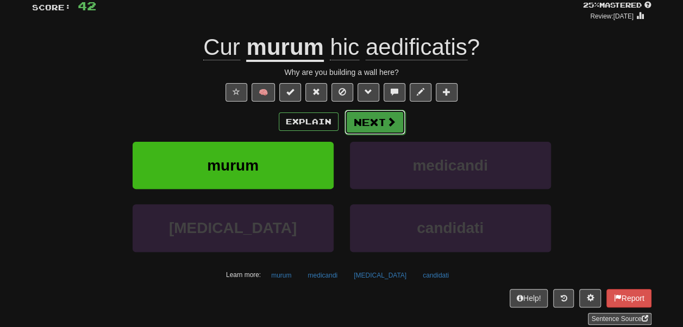
click at [380, 123] on button "Next" at bounding box center [375, 122] width 61 height 25
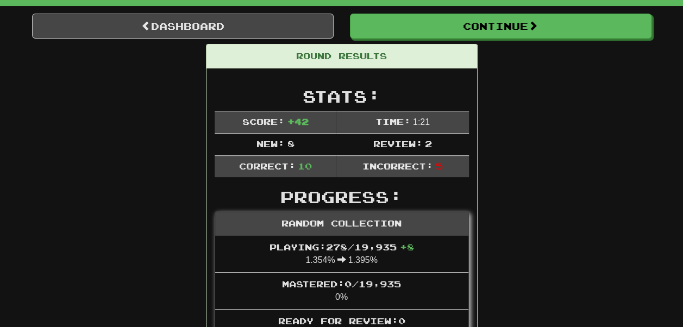
scroll to position [92, 0]
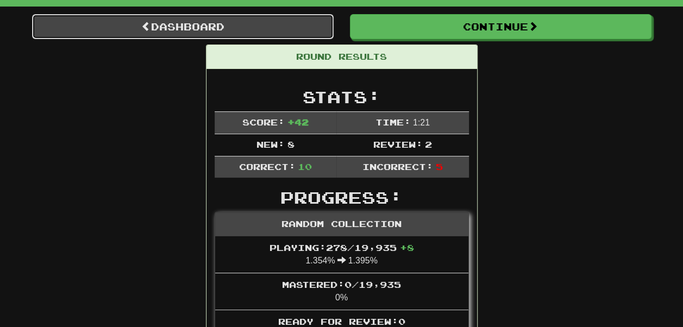
click at [278, 32] on link "Dashboard" at bounding box center [183, 26] width 302 height 25
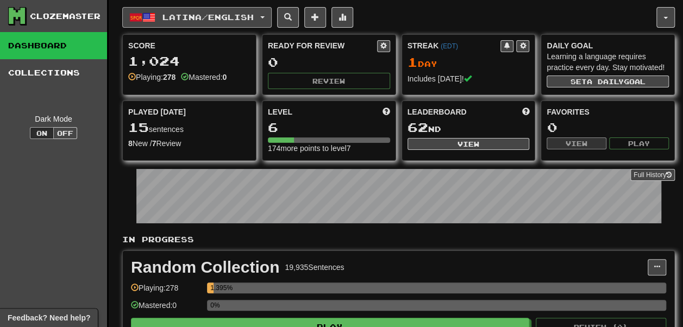
click at [217, 18] on span "Latina / English" at bounding box center [208, 17] width 91 height 9
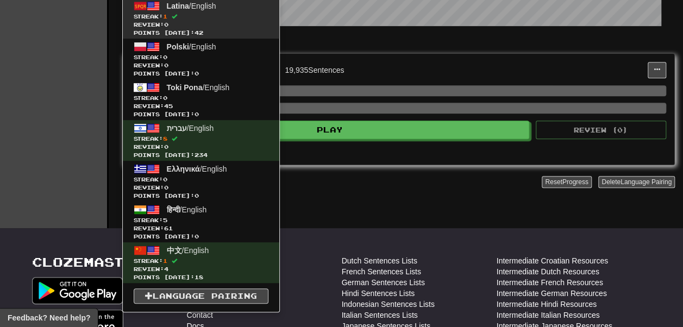
scroll to position [200, 0]
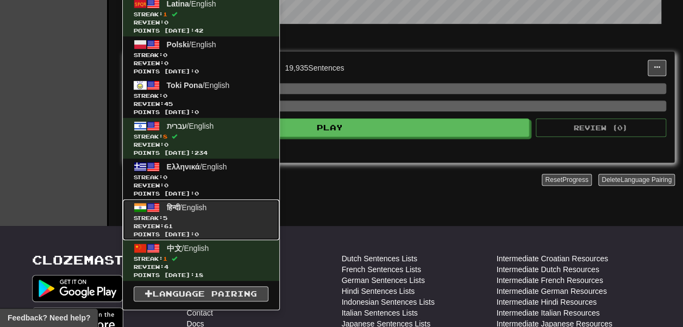
click at [207, 206] on span "हिन्दी / English" at bounding box center [187, 207] width 40 height 9
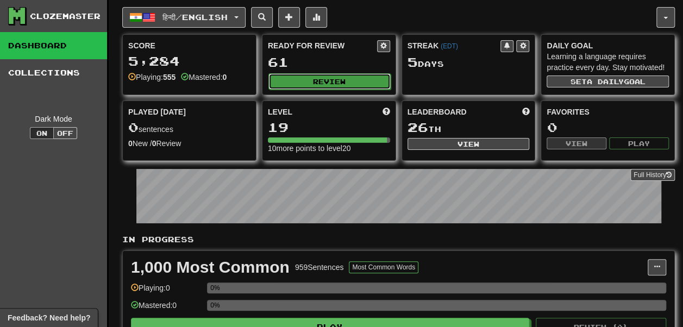
click at [290, 86] on button "Review" at bounding box center [330, 81] width 122 height 16
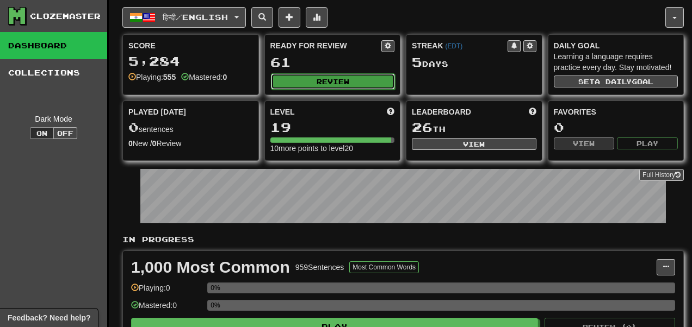
select select "**"
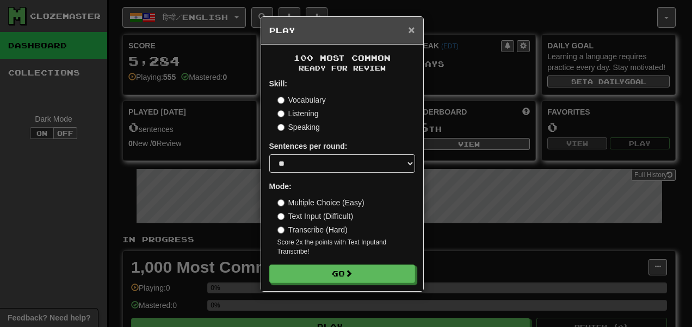
click at [411, 30] on span "×" at bounding box center [411, 29] width 7 height 13
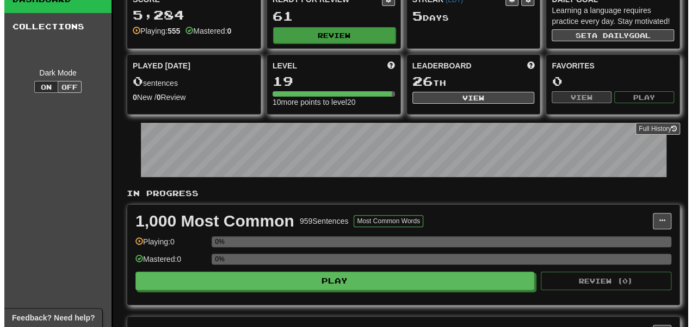
scroll to position [47, 0]
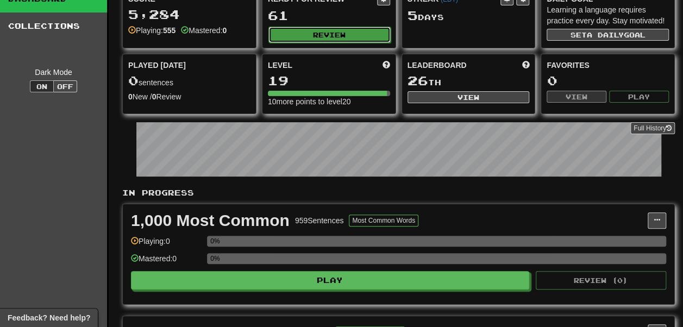
click at [331, 34] on button "Review" at bounding box center [330, 35] width 122 height 16
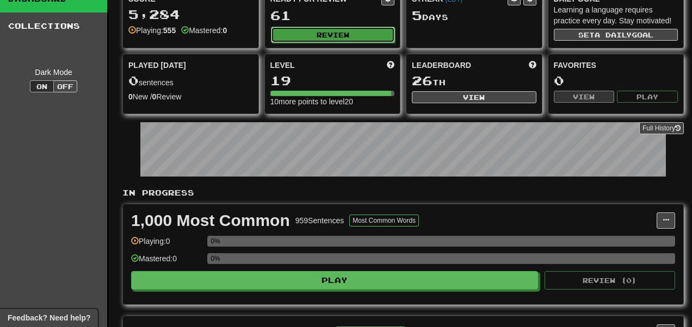
select select "**"
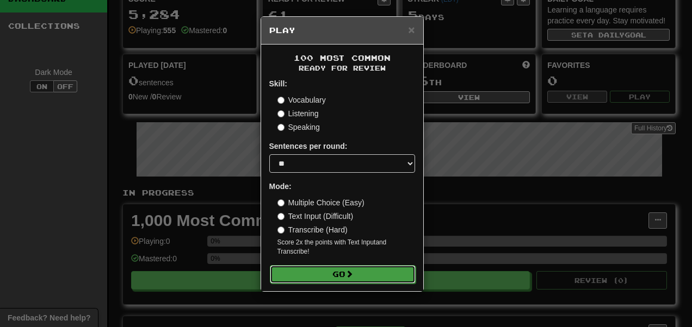
click at [317, 276] on button "Go" at bounding box center [343, 274] width 146 height 18
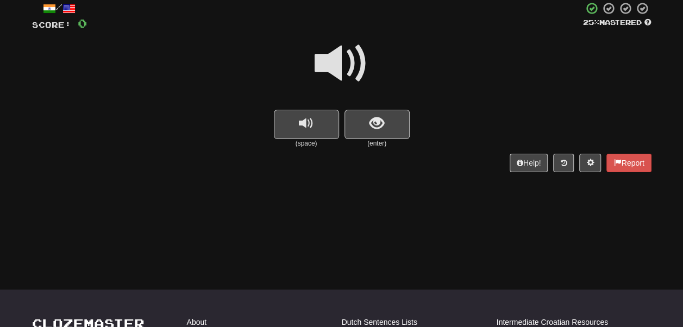
scroll to position [51, 0]
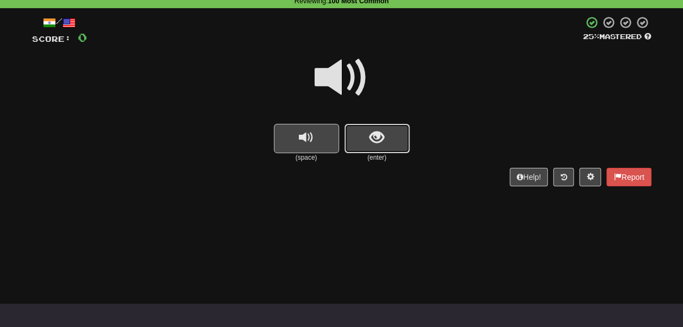
click at [370, 130] on span "show sentence" at bounding box center [377, 137] width 15 height 15
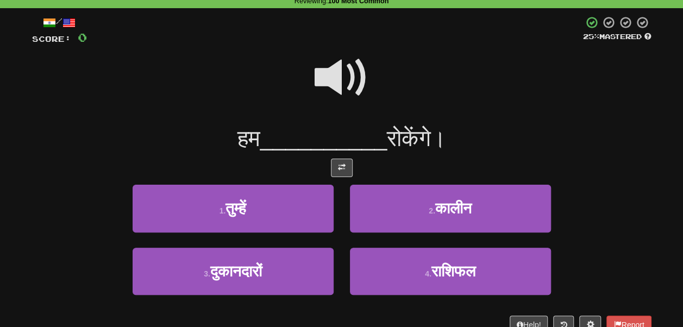
scroll to position [69, 0]
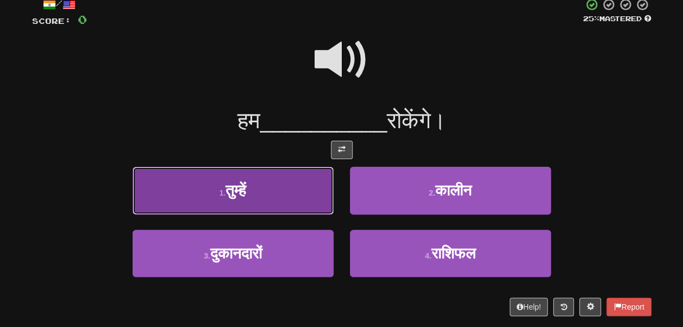
click at [299, 178] on button "1 . तुम्हें" at bounding box center [233, 190] width 201 height 47
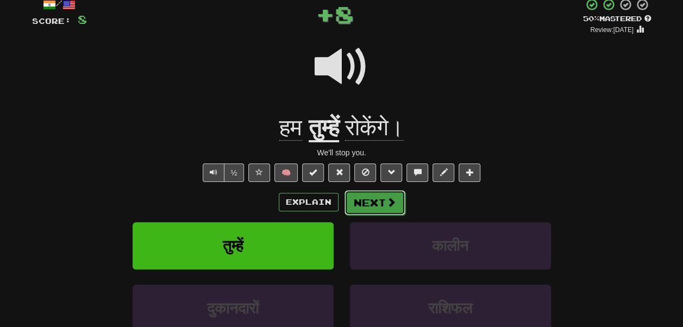
click at [364, 198] on button "Next" at bounding box center [375, 202] width 61 height 25
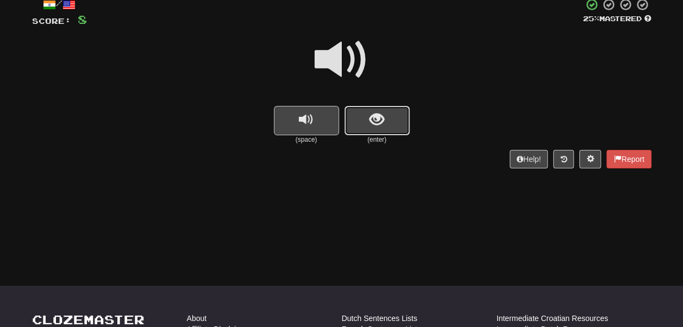
click at [371, 125] on span "show sentence" at bounding box center [377, 120] width 15 height 15
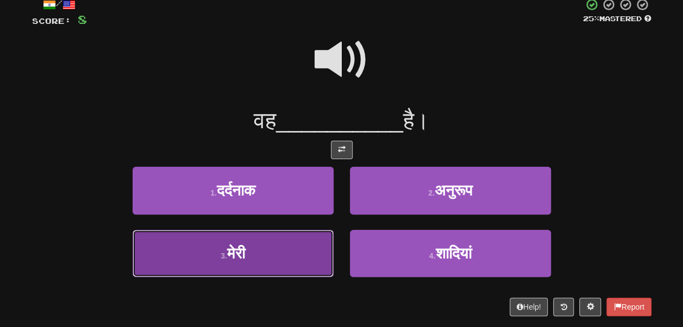
click at [291, 232] on button "3 . मेरी" at bounding box center [233, 253] width 201 height 47
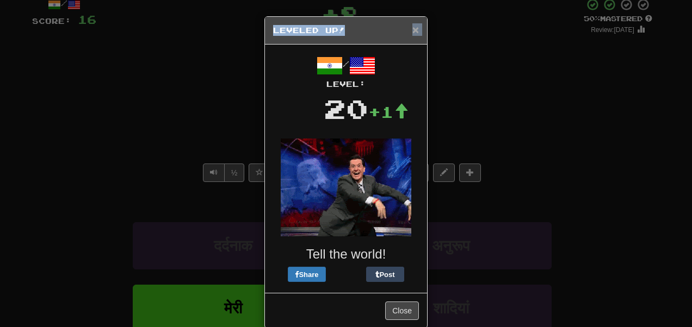
click at [411, 30] on div "× Leveled Up!" at bounding box center [346, 31] width 162 height 28
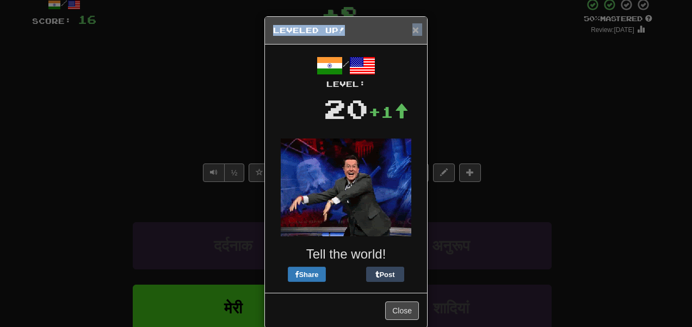
click at [412, 30] on span "×" at bounding box center [415, 29] width 7 height 13
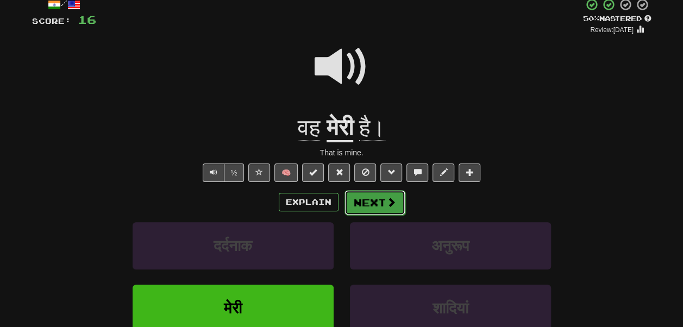
click at [376, 196] on button "Next" at bounding box center [375, 202] width 61 height 25
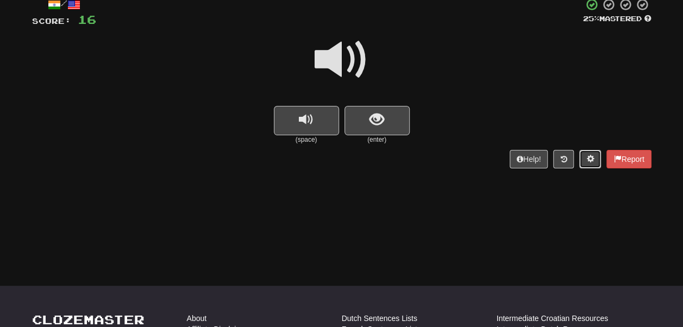
click at [582, 160] on button at bounding box center [591, 159] width 22 height 18
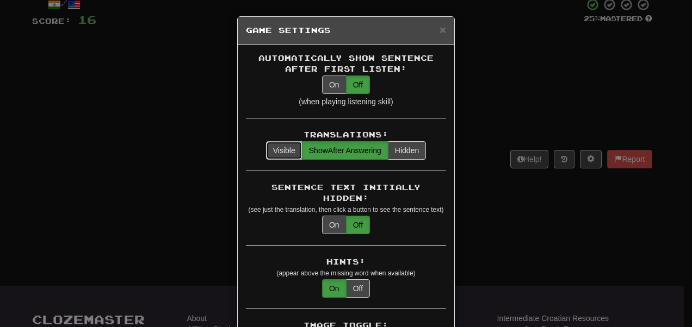
click at [284, 148] on button "Visible" at bounding box center [284, 150] width 36 height 18
click at [332, 90] on button "On" at bounding box center [334, 85] width 24 height 18
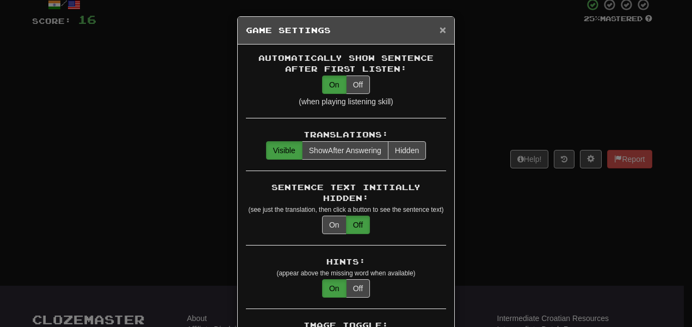
click at [439, 26] on span "×" at bounding box center [442, 29] width 7 height 13
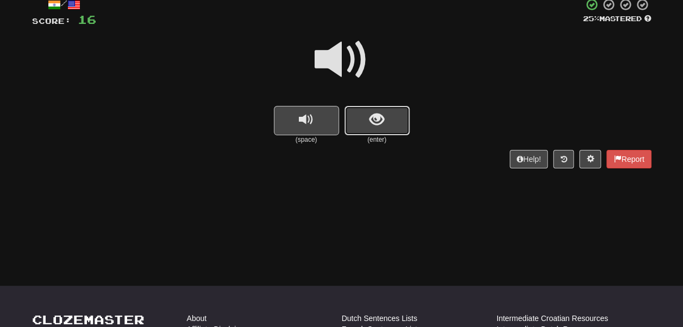
click at [364, 121] on button "show sentence" at bounding box center [377, 120] width 65 height 29
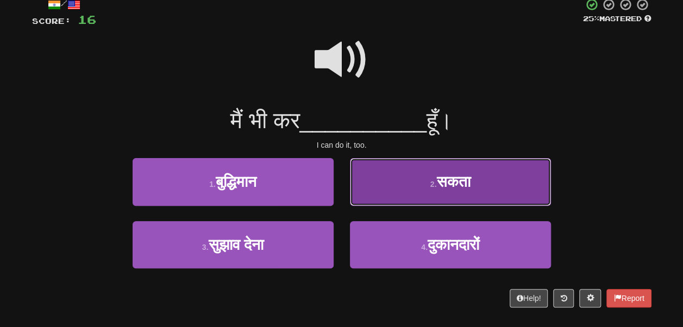
click at [365, 178] on button "2 . सकता" at bounding box center [450, 181] width 201 height 47
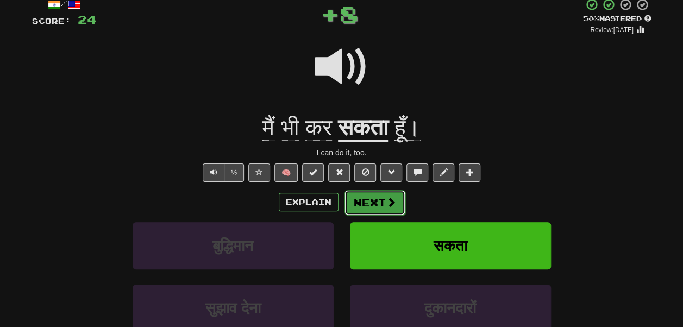
click at [371, 202] on button "Next" at bounding box center [375, 202] width 61 height 25
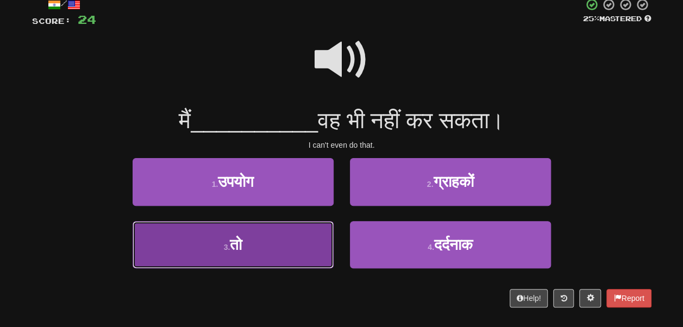
click at [293, 241] on button "3 . तो" at bounding box center [233, 244] width 201 height 47
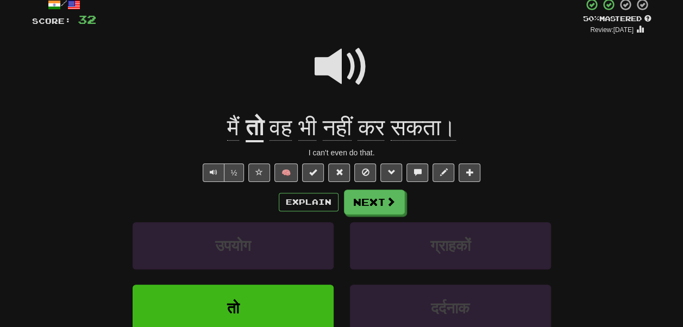
click at [316, 122] on span "भी" at bounding box center [308, 128] width 18 height 26
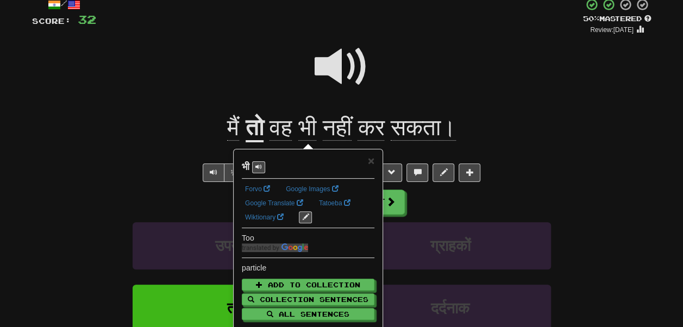
click at [282, 73] on div at bounding box center [342, 74] width 620 height 78
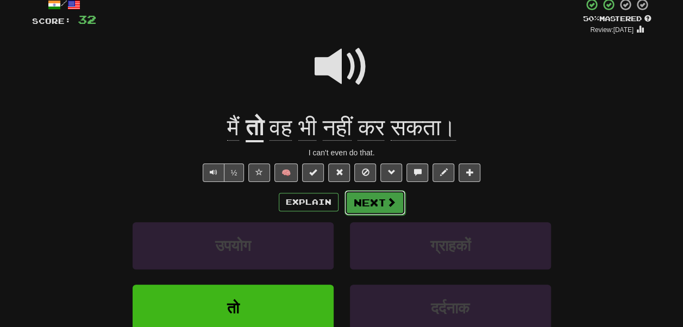
click at [375, 211] on button "Next" at bounding box center [375, 202] width 61 height 25
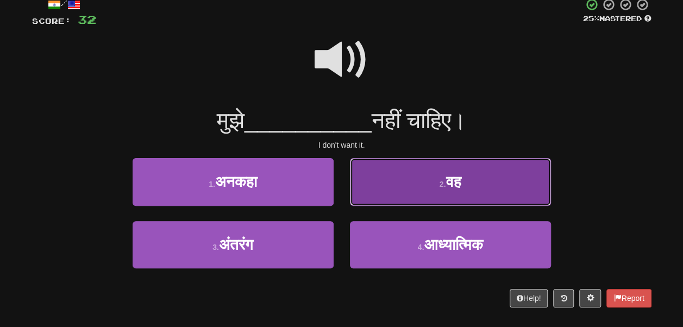
click at [368, 181] on button "2 . वह" at bounding box center [450, 181] width 201 height 47
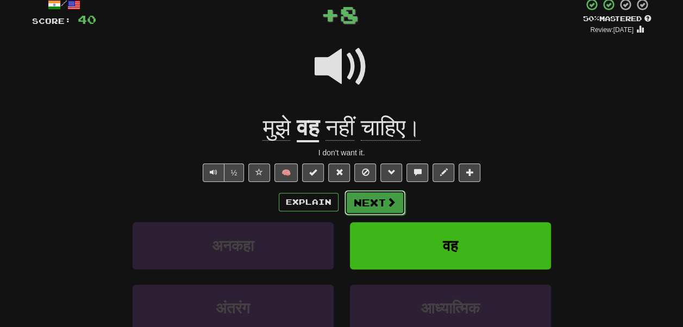
click at [370, 197] on button "Next" at bounding box center [375, 202] width 61 height 25
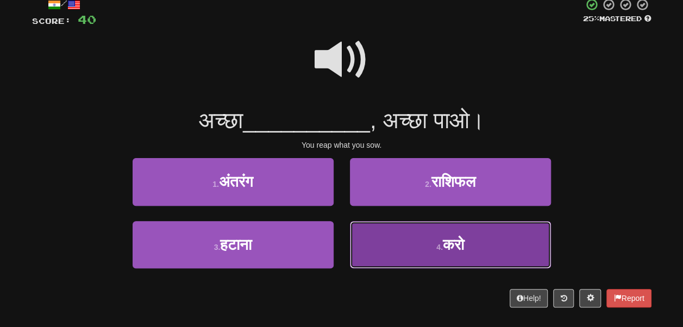
click at [384, 234] on button "4 . करो" at bounding box center [450, 244] width 201 height 47
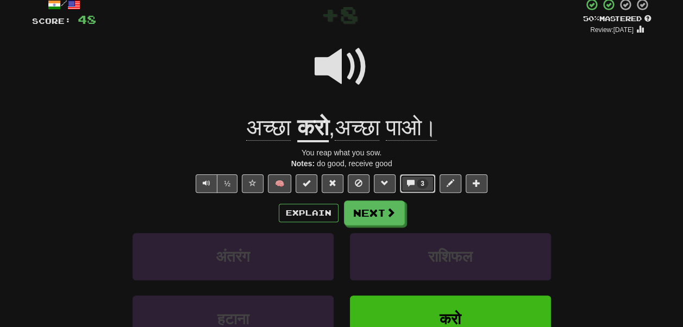
click at [412, 184] on span at bounding box center [411, 183] width 8 height 8
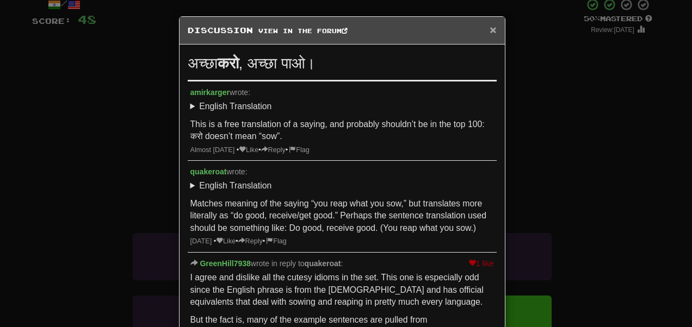
click at [489, 27] on span "×" at bounding box center [492, 29] width 7 height 13
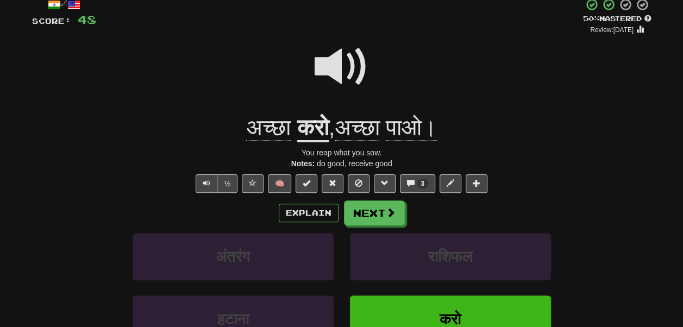
click at [310, 128] on u "करो" at bounding box center [313, 129] width 32 height 28
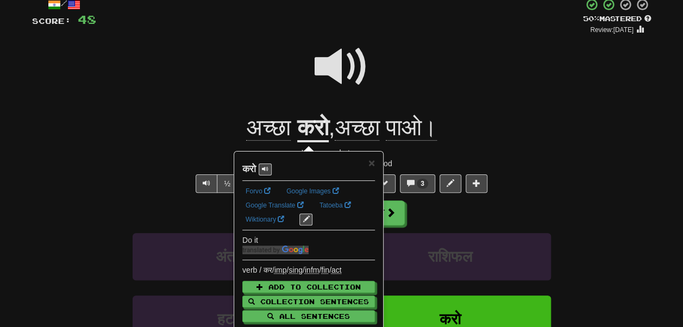
click at [274, 88] on div at bounding box center [342, 74] width 620 height 78
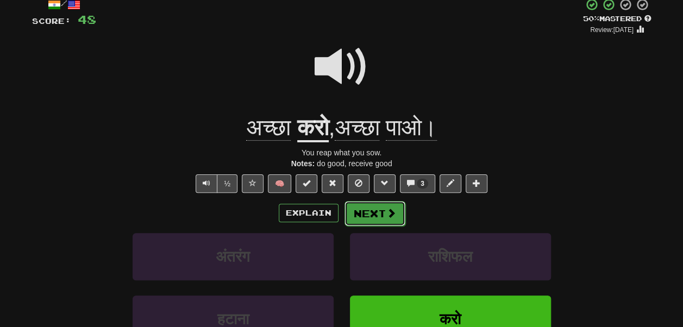
click at [381, 211] on button "Next" at bounding box center [375, 213] width 61 height 25
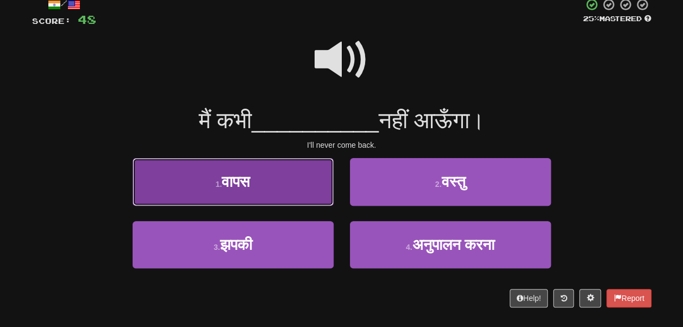
click at [285, 178] on button "1 . वापस" at bounding box center [233, 181] width 201 height 47
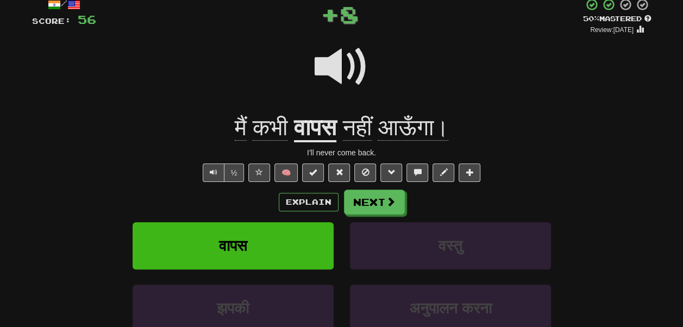
click at [262, 135] on span "कभी" at bounding box center [270, 128] width 35 height 26
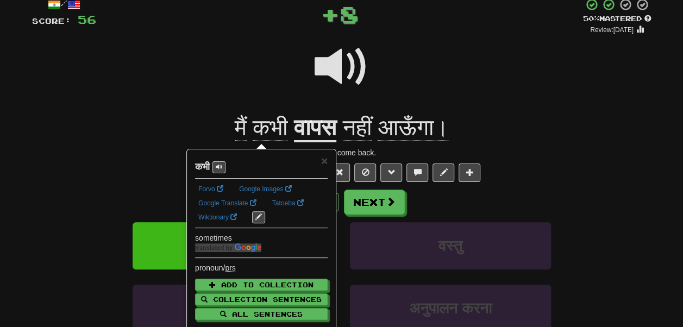
click at [243, 82] on div at bounding box center [342, 74] width 620 height 78
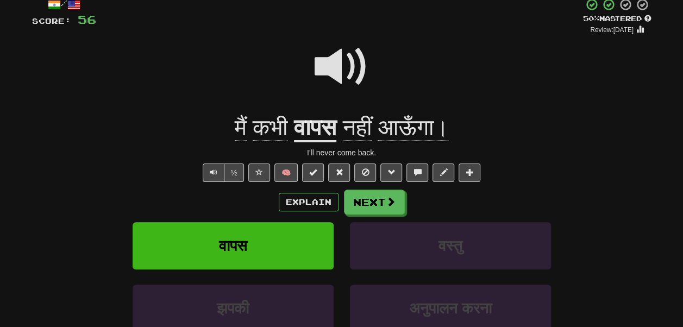
click at [414, 128] on span "आऊँगा।" at bounding box center [413, 128] width 71 height 26
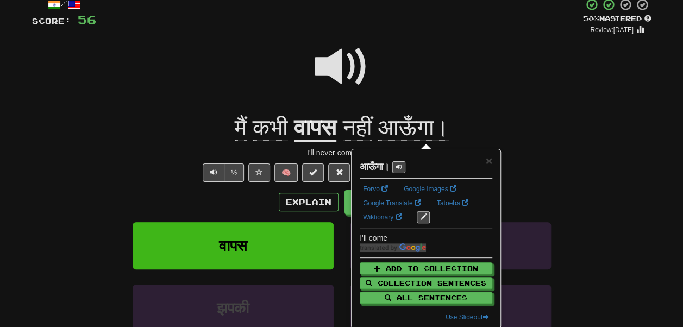
click at [414, 76] on div at bounding box center [342, 74] width 620 height 78
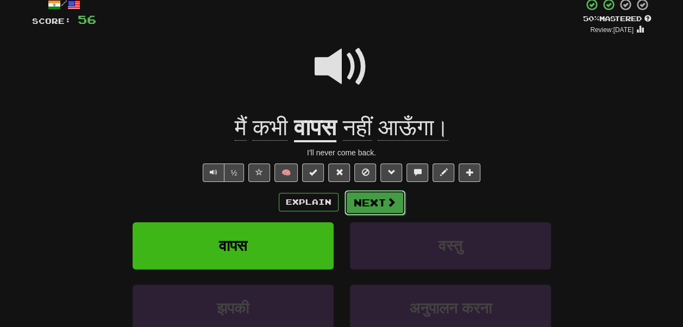
click at [353, 196] on button "Next" at bounding box center [375, 202] width 61 height 25
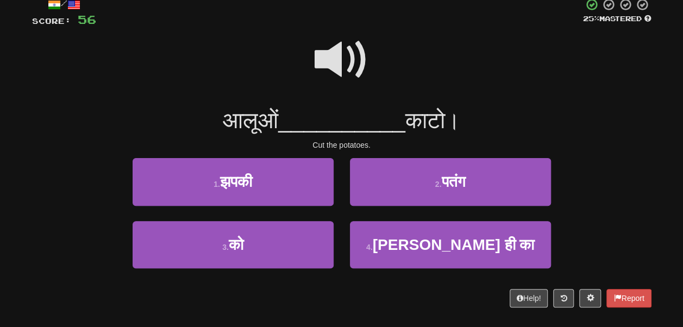
click at [283, 221] on div "1 . झपकी" at bounding box center [233, 189] width 217 height 63
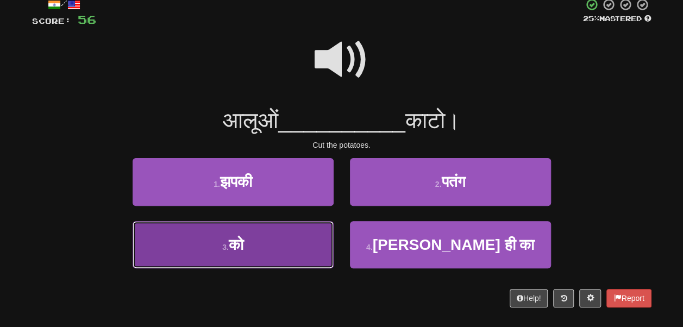
click at [289, 233] on button "3 . को" at bounding box center [233, 244] width 201 height 47
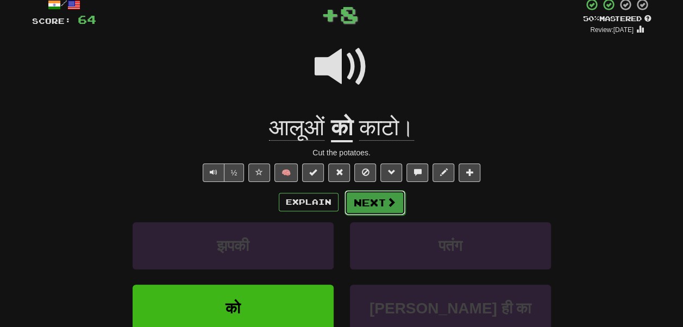
click at [387, 200] on span at bounding box center [392, 202] width 10 height 10
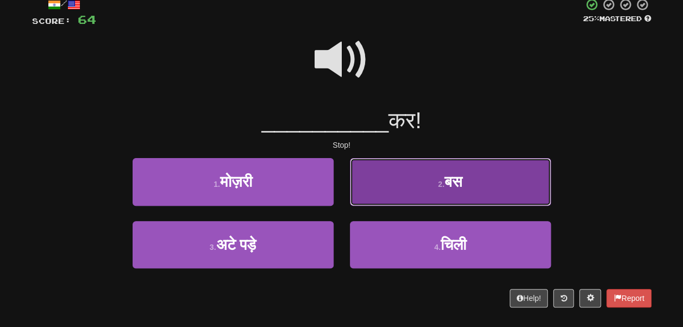
click at [372, 177] on button "2 . बस" at bounding box center [450, 181] width 201 height 47
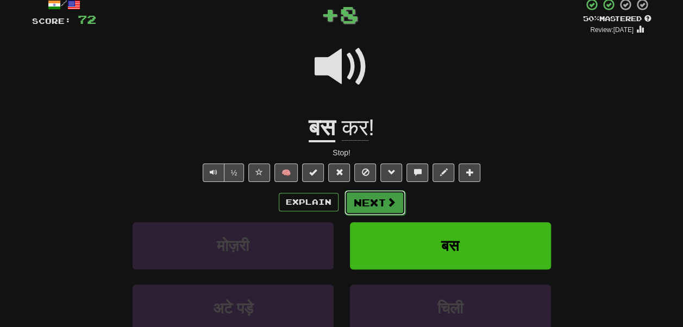
click at [370, 198] on button "Next" at bounding box center [375, 202] width 61 height 25
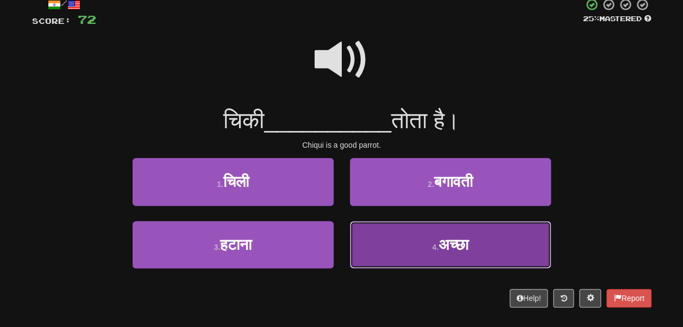
click at [375, 239] on button "4 . अच्छा" at bounding box center [450, 244] width 201 height 47
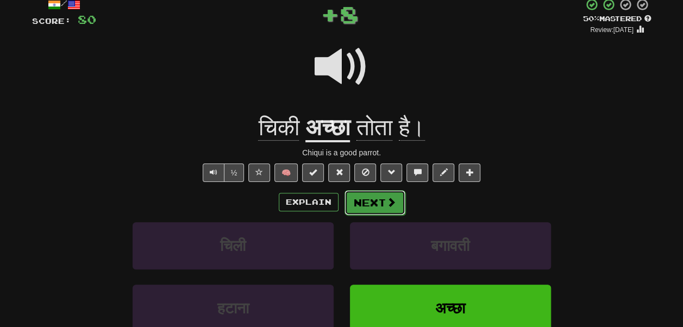
click at [369, 203] on button "Next" at bounding box center [375, 202] width 61 height 25
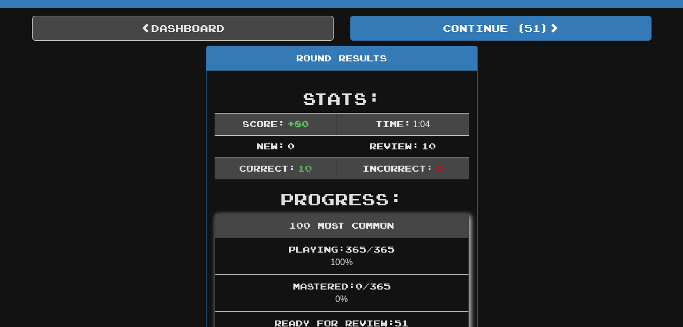
scroll to position [86, 0]
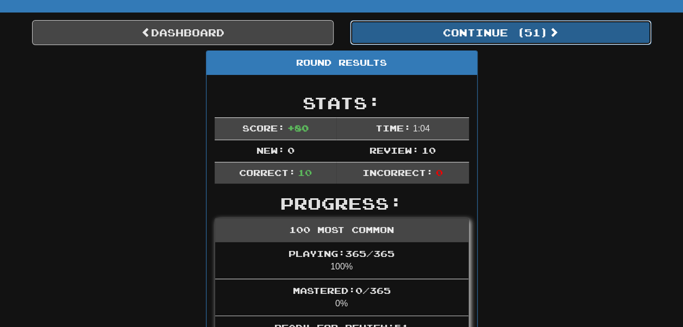
click at [377, 35] on button "Continue ( 51 )" at bounding box center [501, 32] width 302 height 25
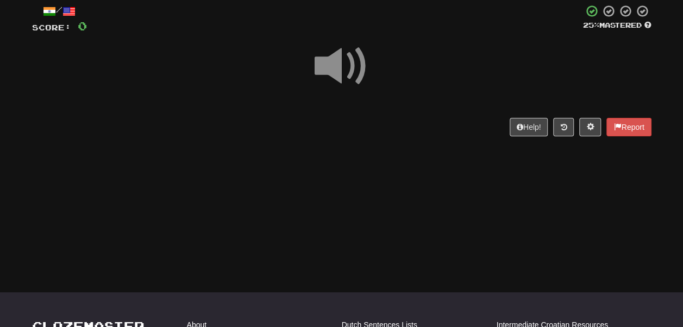
scroll to position [61, 0]
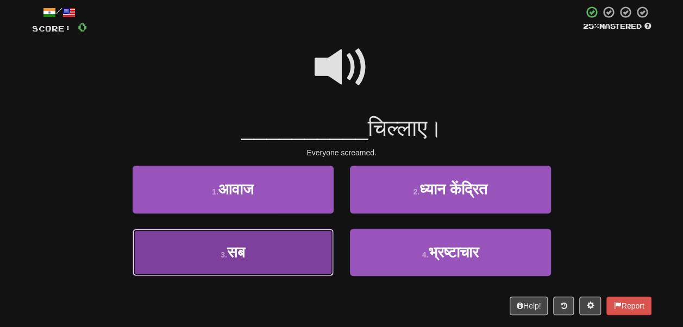
click at [299, 245] on button "3 . सब" at bounding box center [233, 252] width 201 height 47
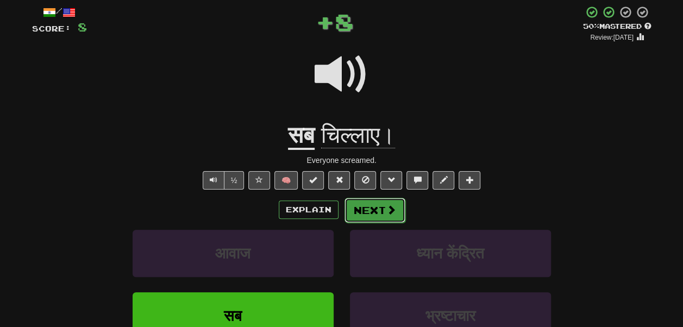
click at [370, 205] on button "Next" at bounding box center [375, 210] width 61 height 25
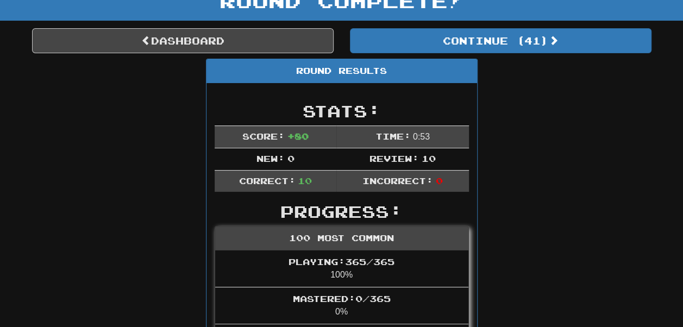
scroll to position [77, 0]
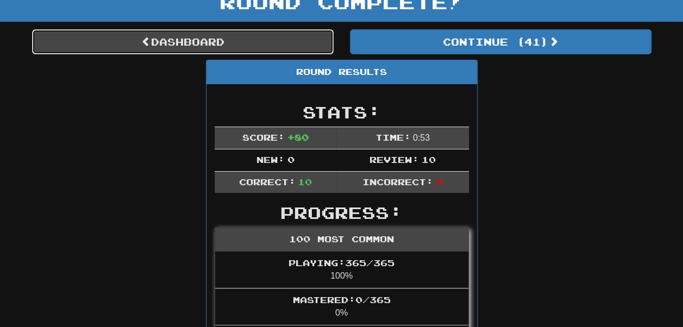
click at [295, 42] on link "Dashboard" at bounding box center [183, 41] width 302 height 25
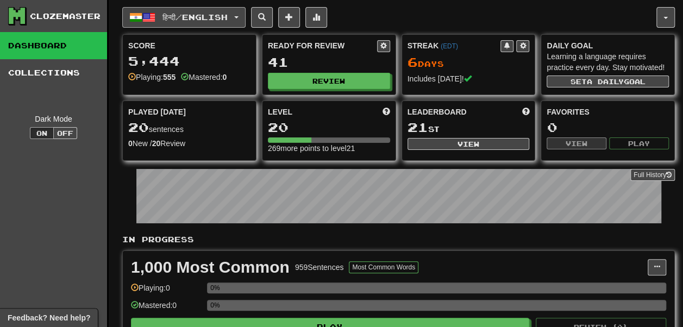
click at [223, 21] on button "हिन्दी / English" at bounding box center [183, 17] width 123 height 21
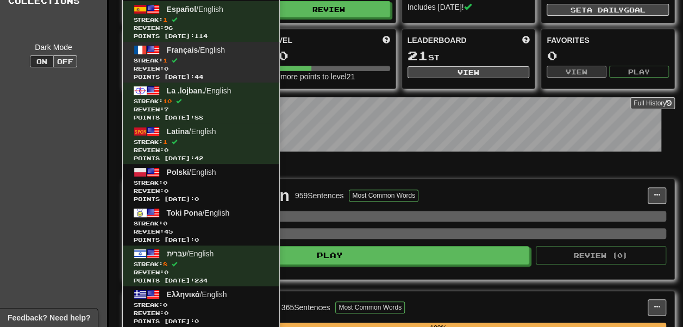
scroll to position [73, 0]
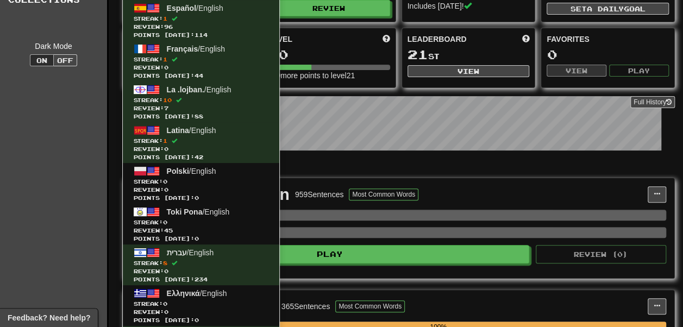
click at [308, 81] on div "269 more points to level 21" at bounding box center [329, 75] width 122 height 11
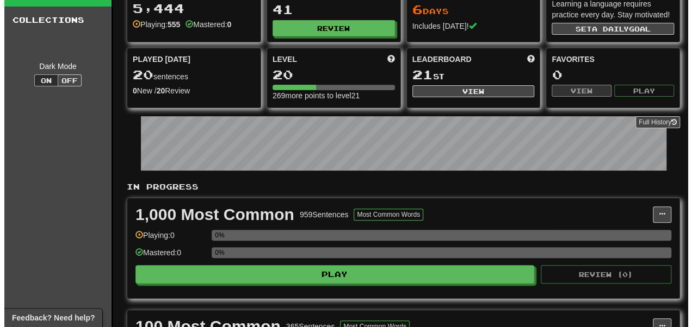
scroll to position [51, 0]
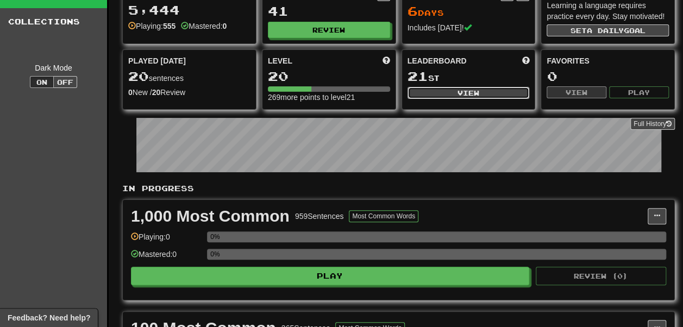
click at [436, 99] on button "View" at bounding box center [469, 93] width 122 height 12
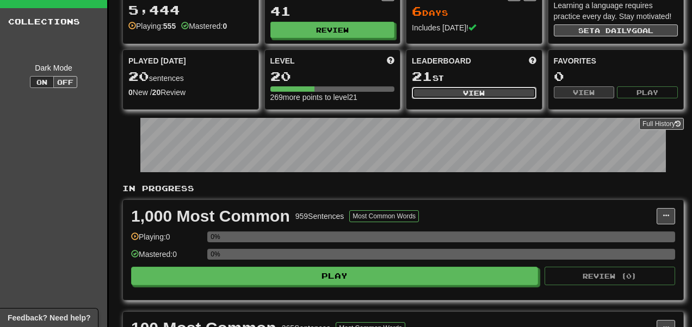
select select "**********"
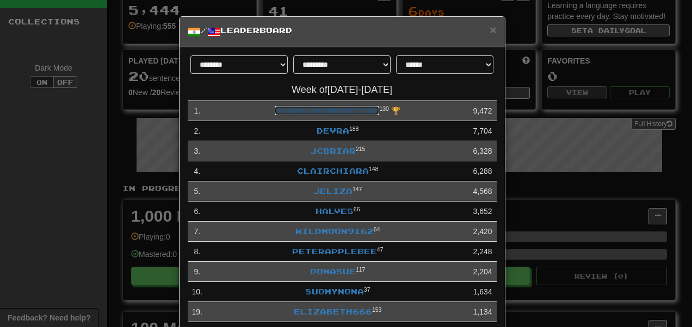
click at [346, 111] on link "YoungThunder7336" at bounding box center [327, 110] width 104 height 9
click at [329, 133] on link "devra" at bounding box center [332, 130] width 33 height 9
click at [310, 150] on link "jcbriar" at bounding box center [333, 150] width 46 height 9
click at [315, 191] on link "Jeliza" at bounding box center [332, 190] width 39 height 9
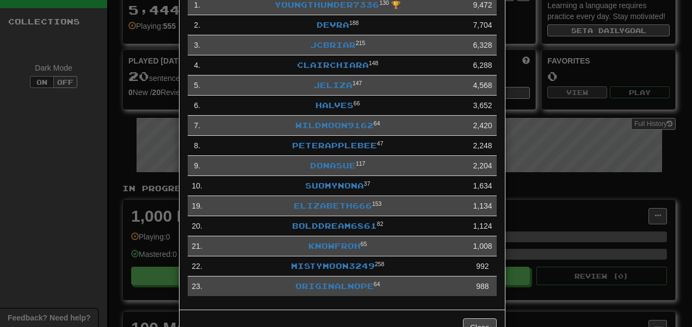
scroll to position [107, 0]
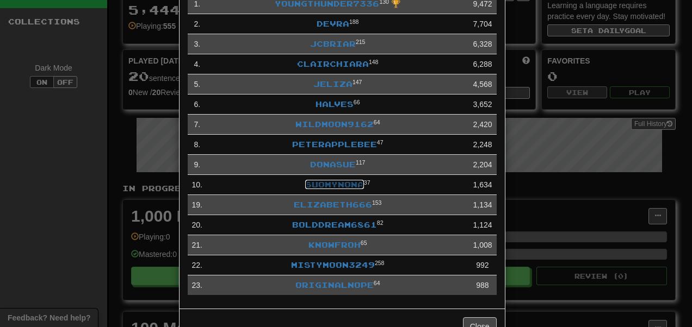
click at [321, 185] on link "suomynona" at bounding box center [334, 184] width 59 height 9
click at [296, 140] on td "peterapplebee 47" at bounding box center [338, 145] width 262 height 20
click at [299, 146] on link "peterapplebee" at bounding box center [334, 144] width 85 height 9
click at [304, 122] on link "WildMoon9162" at bounding box center [334, 124] width 78 height 9
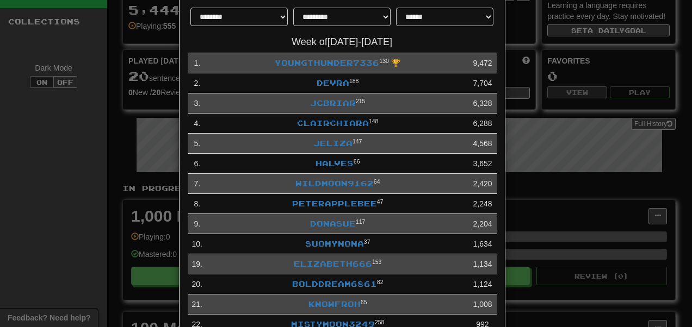
scroll to position [45, 0]
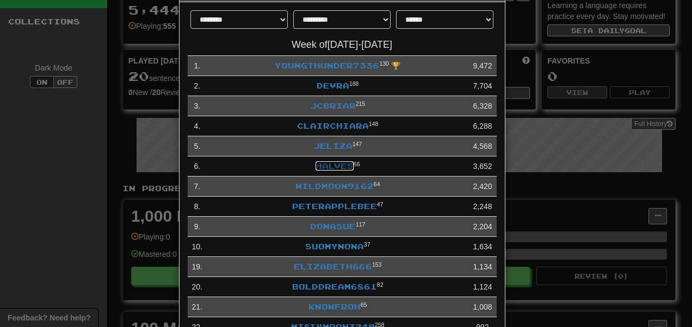
click at [319, 171] on link "halves" at bounding box center [334, 165] width 38 height 9
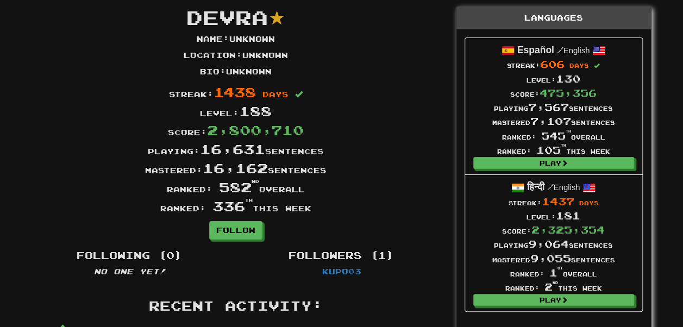
scroll to position [32, 0]
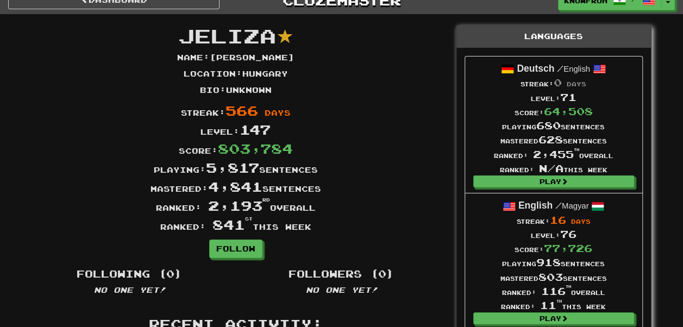
scroll to position [13, 0]
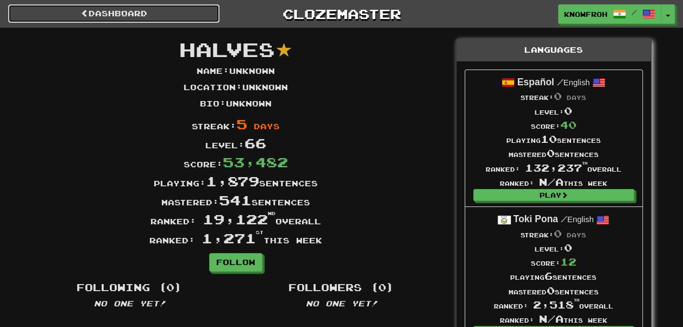
click at [87, 14] on span at bounding box center [85, 13] width 8 height 8
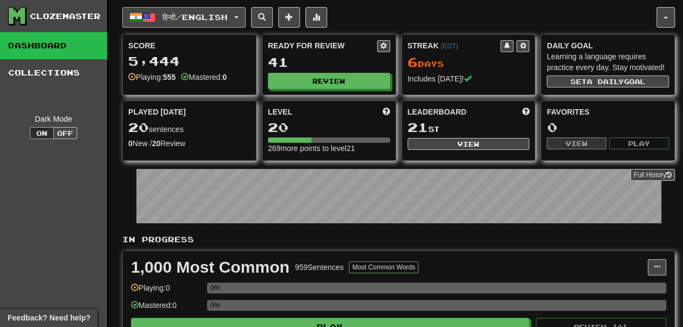
click at [173, 13] on span "हिन्दी / English" at bounding box center [195, 17] width 65 height 9
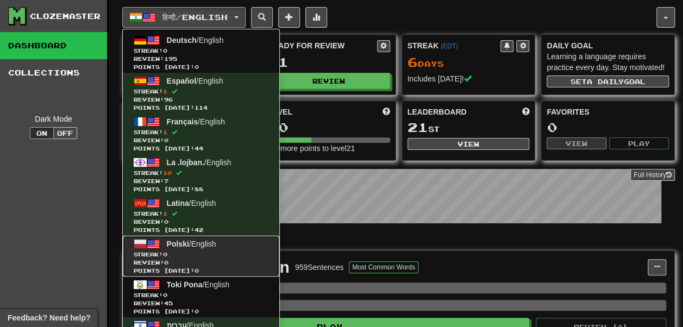
click at [209, 259] on span "Review: 0" at bounding box center [201, 263] width 135 height 8
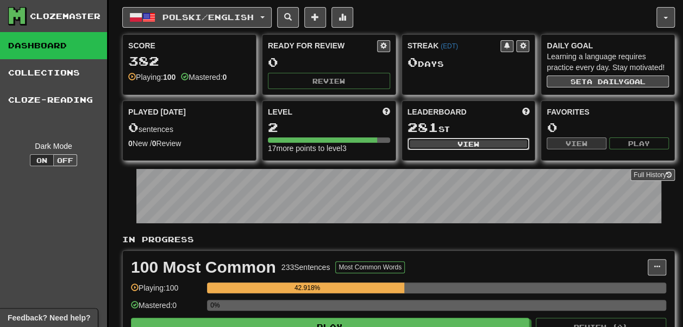
click at [436, 150] on button "View" at bounding box center [469, 144] width 122 height 12
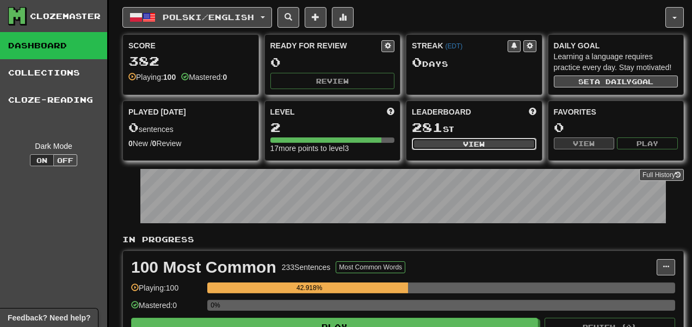
select select "**********"
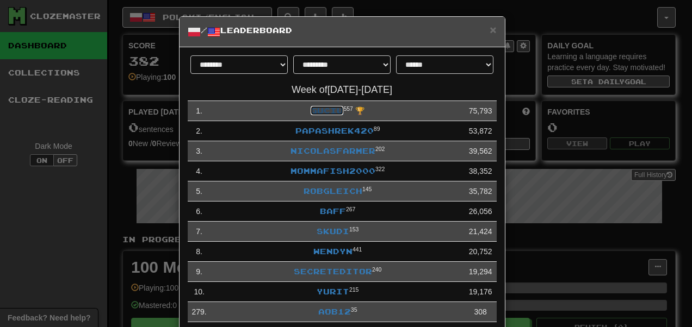
click at [323, 111] on link "Guciu" at bounding box center [326, 110] width 33 height 9
click at [307, 126] on link "Papashrek420" at bounding box center [334, 130] width 78 height 9
click at [300, 175] on link "mommafish2000" at bounding box center [332, 170] width 85 height 9
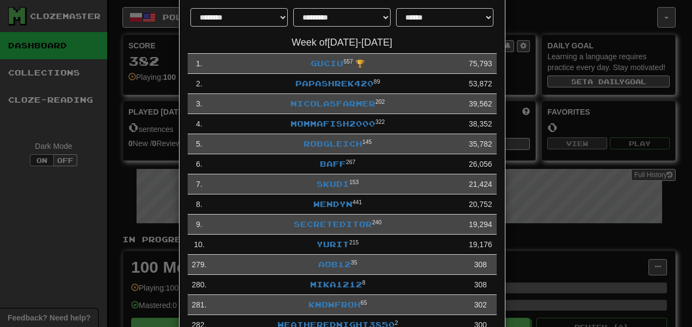
scroll to position [48, 0]
click at [316, 203] on link "WendyN" at bounding box center [332, 203] width 39 height 9
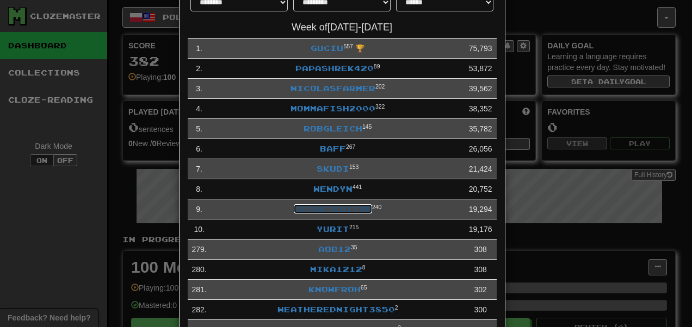
click at [295, 207] on link "secreteditor" at bounding box center [333, 208] width 78 height 9
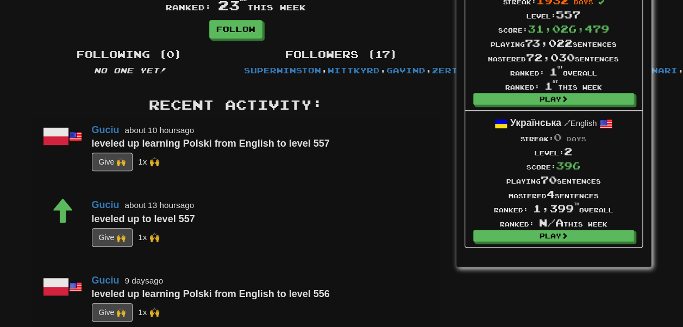
scroll to position [249, 0]
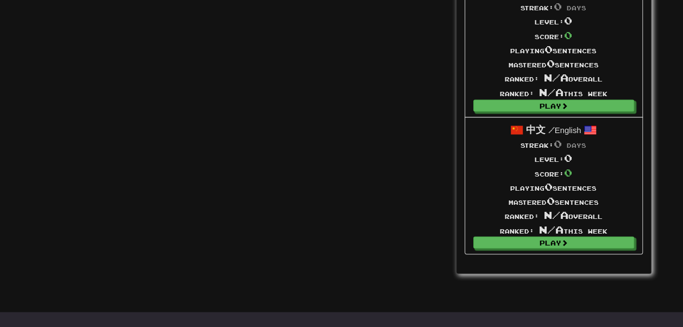
scroll to position [2970, 0]
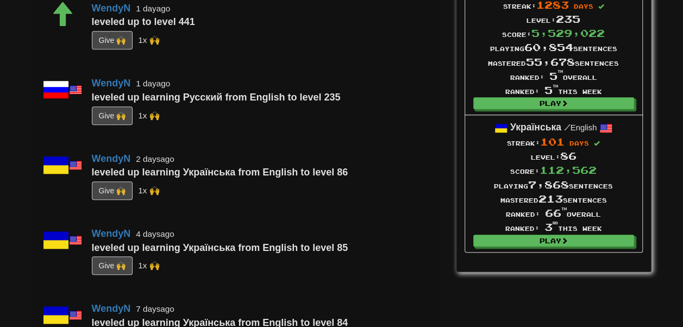
scroll to position [369, 0]
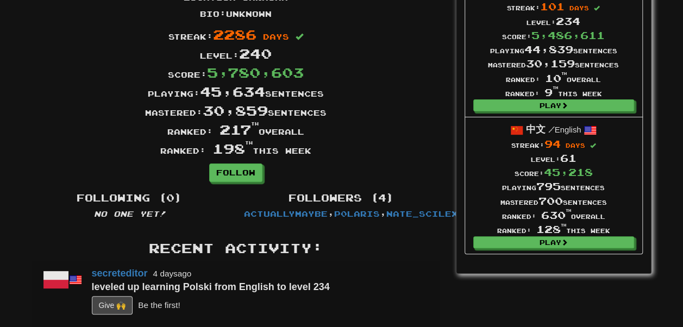
scroll to position [93, 0]
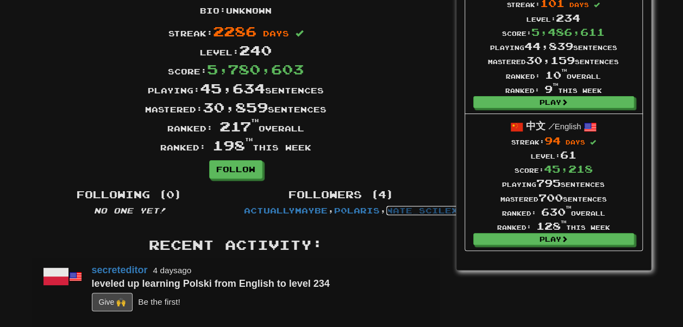
click at [387, 210] on link "Nate_Scilex" at bounding box center [423, 210] width 72 height 9
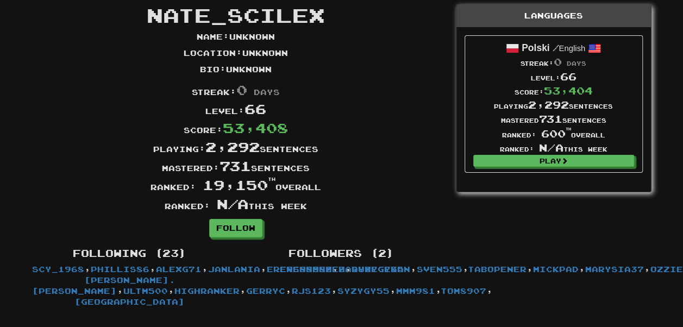
scroll to position [28, 0]
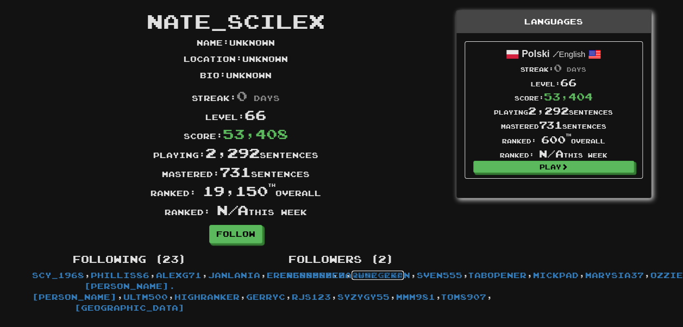
click at [363, 277] on link "Syzygy55" at bounding box center [378, 275] width 52 height 9
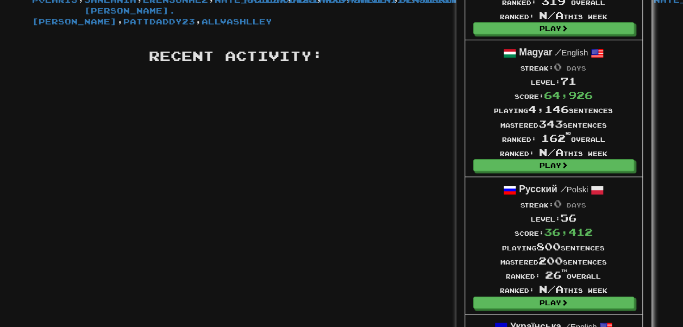
scroll to position [303, 0]
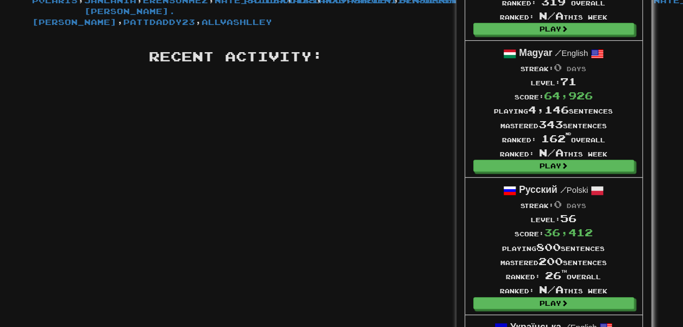
click at [545, 54] on strong "Magyar" at bounding box center [535, 52] width 33 height 11
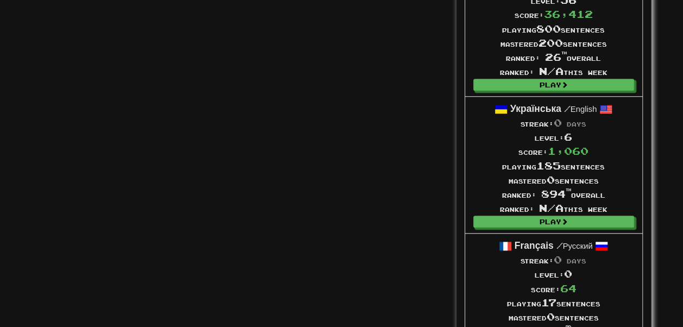
scroll to position [517, 0]
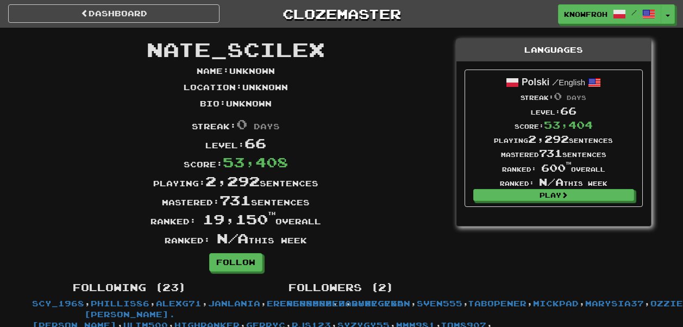
scroll to position [28, 0]
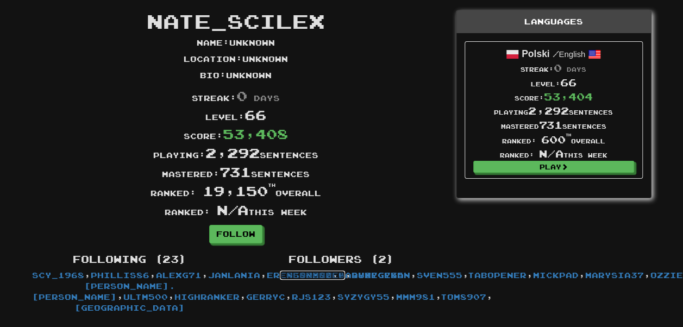
click at [318, 275] on link "erensonmez" at bounding box center [312, 275] width 65 height 9
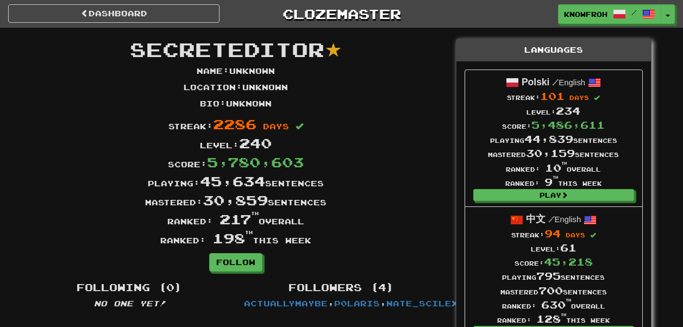
scroll to position [93, 0]
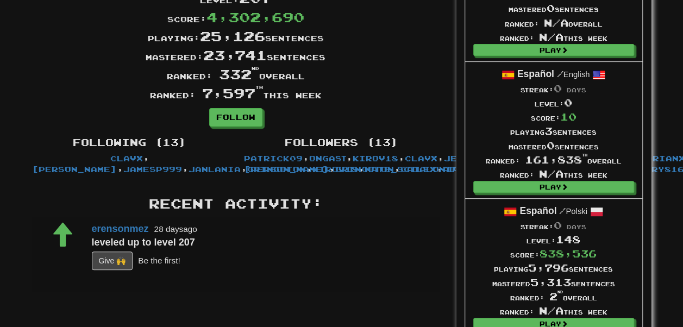
scroll to position [145, 0]
click at [524, 175] on link "JanLania" at bounding box center [550, 169] width 52 height 9
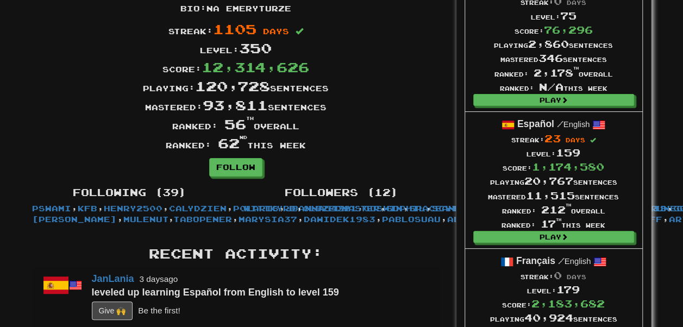
scroll to position [96, 0]
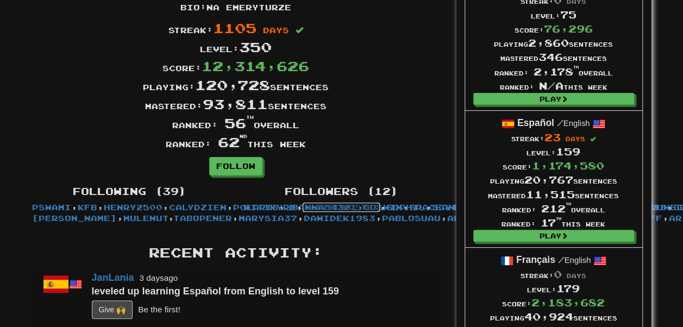
click at [312, 210] on link "clozedmaster" at bounding box center [341, 207] width 77 height 9
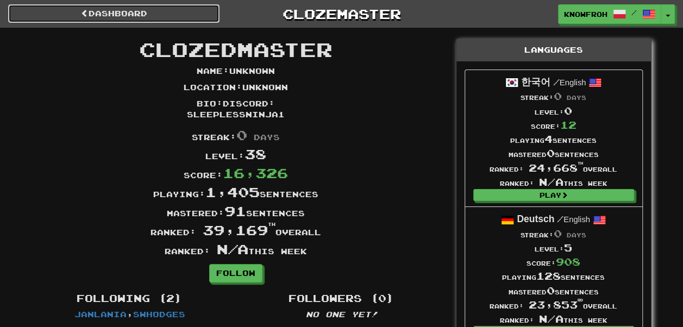
click at [139, 13] on link "Dashboard" at bounding box center [114, 13] width 212 height 18
